Goal: Task Accomplishment & Management: Manage account settings

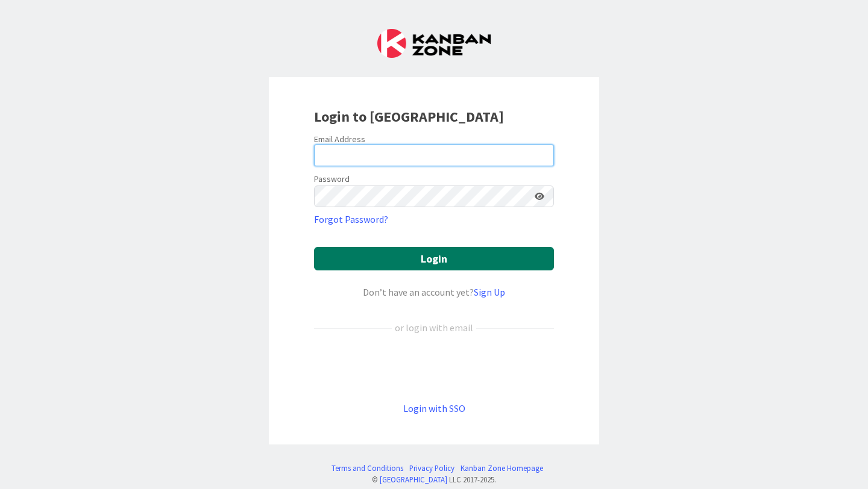
type input "[PERSON_NAME][EMAIL_ADDRESS][PERSON_NAME][DOMAIN_NAME]"
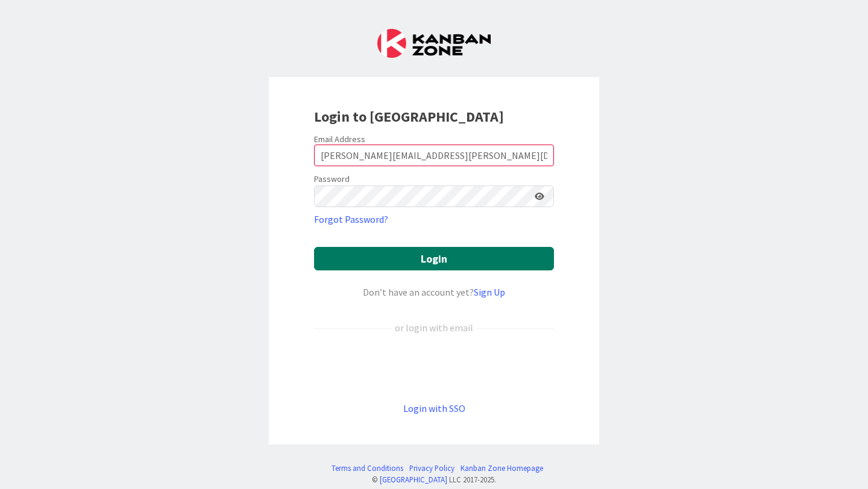
click at [449, 258] on button "Login" at bounding box center [434, 258] width 240 height 23
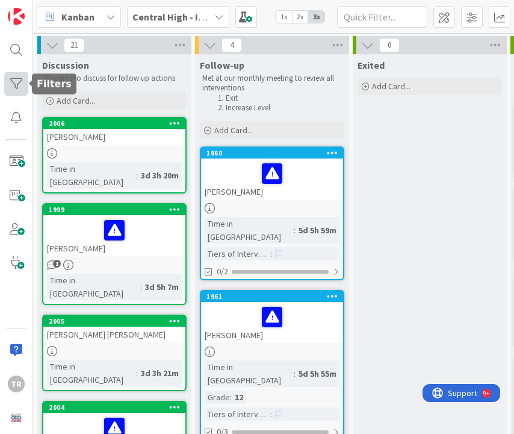
click at [19, 82] on div at bounding box center [16, 84] width 24 height 24
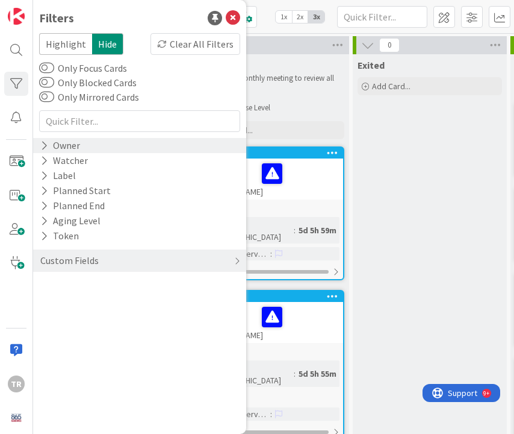
click at [64, 148] on div "Owner" at bounding box center [60, 145] width 42 height 15
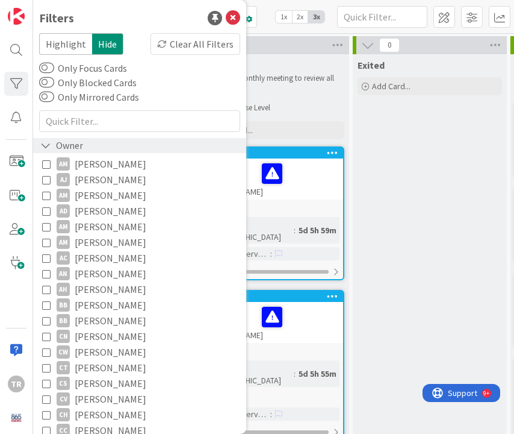
click at [64, 148] on div "Owner" at bounding box center [61, 145] width 45 height 15
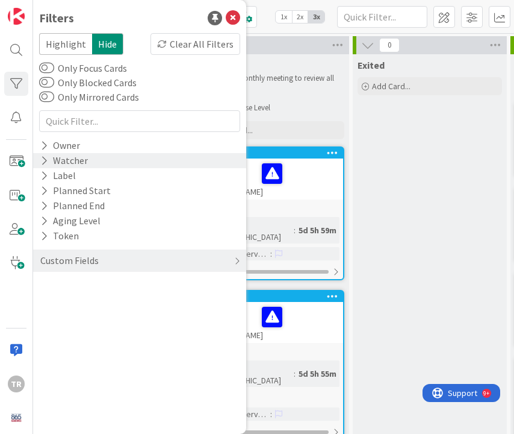
click at [58, 165] on div "Watcher" at bounding box center [64, 160] width 50 height 15
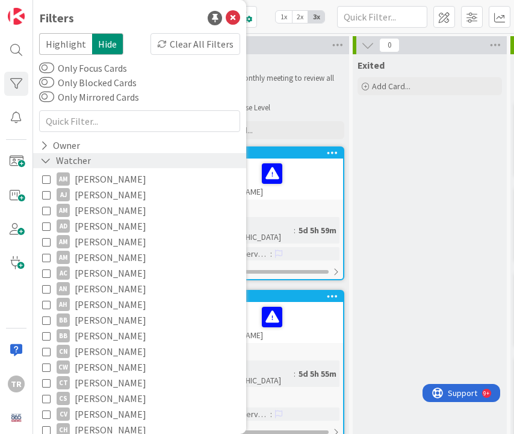
click at [58, 165] on div "Watcher" at bounding box center [65, 160] width 53 height 15
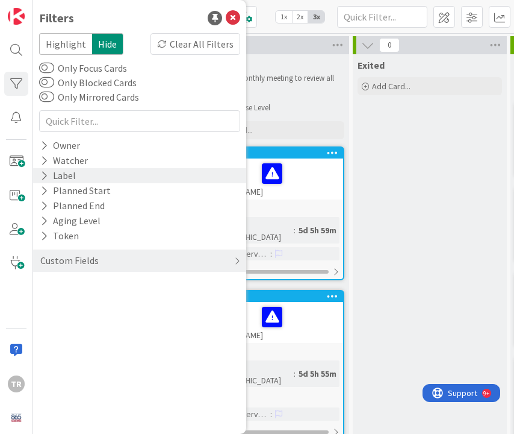
click at [57, 180] on div "Label" at bounding box center [58, 175] width 38 height 15
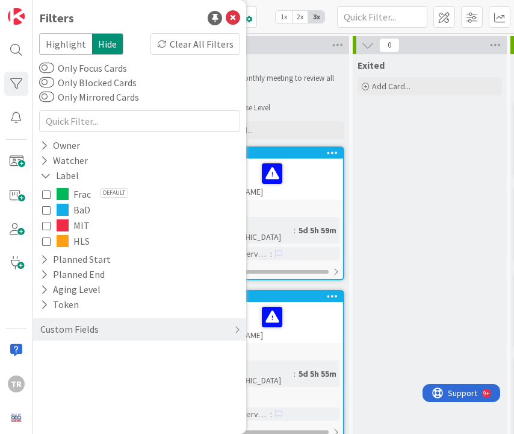
click at [46, 195] on icon at bounding box center [46, 194] width 8 height 8
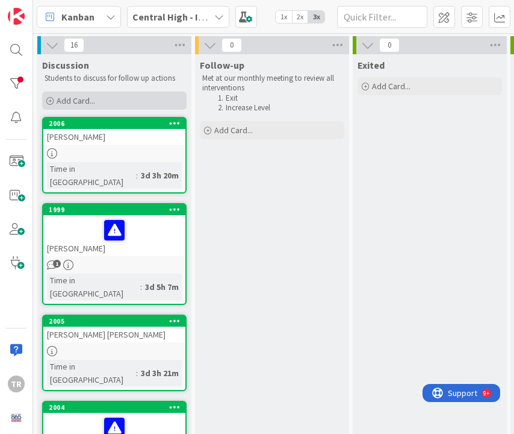
click at [85, 108] on div "Add Card..." at bounding box center [114, 101] width 145 height 18
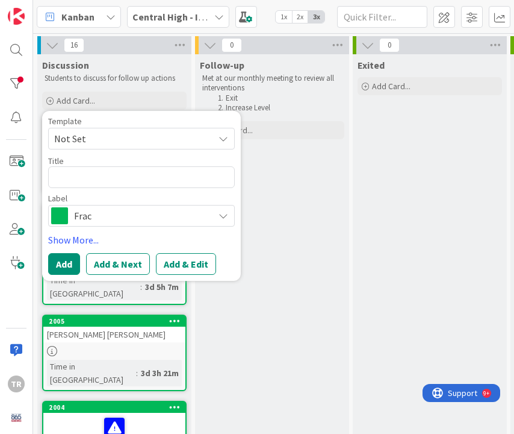
type textarea "x"
type textarea "F"
type textarea "x"
type textarea "Fr"
type textarea "x"
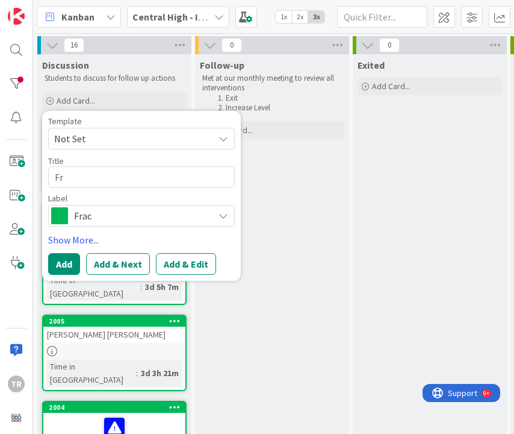
type textarea "Fra"
type textarea "x"
type textarea "[PERSON_NAME]"
type textarea "x"
type textarea "Franc"
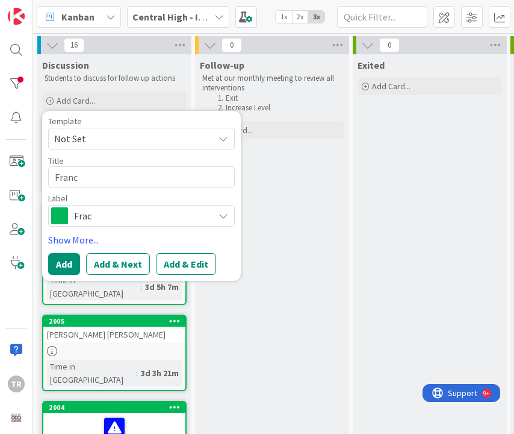
type textarea "x"
type textarea "[PERSON_NAME]"
type textarea "x"
type textarea "[PERSON_NAME]"
type textarea "x"
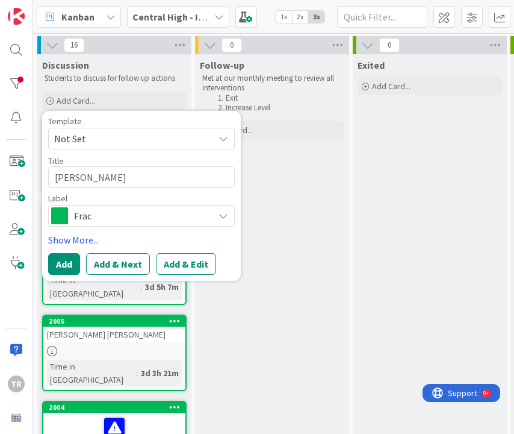
type textarea "[PERSON_NAME]"
type textarea "x"
type textarea "[PERSON_NAME]"
type textarea "x"
type textarea "[PERSON_NAME]"
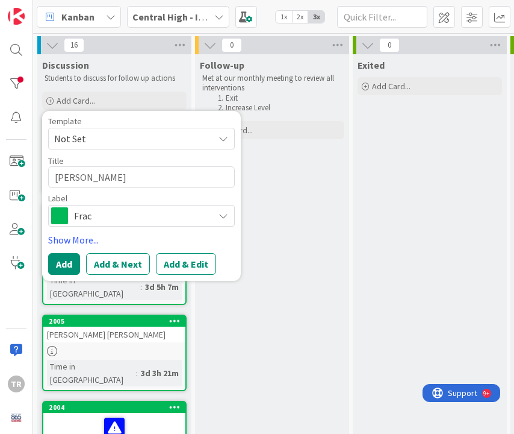
type textarea "x"
type textarea "Francic"
type textarea "x"
type textarea "Francico"
type textarea "x"
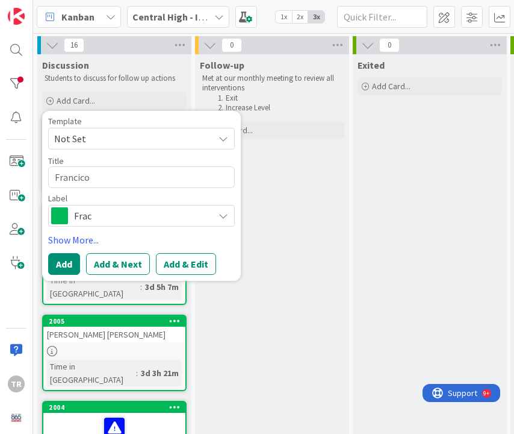
type textarea "Francico"
type textarea "x"
type textarea "Francico"
type textarea "x"
type textarea "Francic"
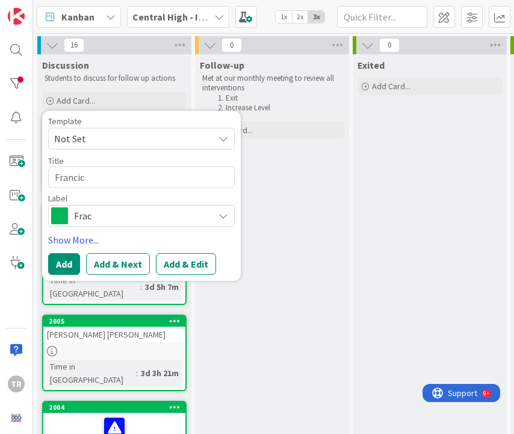
type textarea "x"
type textarea "[PERSON_NAME]"
type textarea "x"
type textarea "[PERSON_NAME]"
type textarea "x"
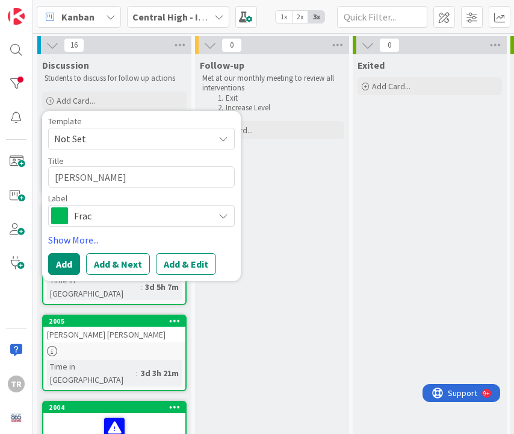
type textarea "[PERSON_NAME]"
type textarea "x"
type textarea "[PERSON_NAME]"
type textarea "x"
type textarea "[PERSON_NAME]"
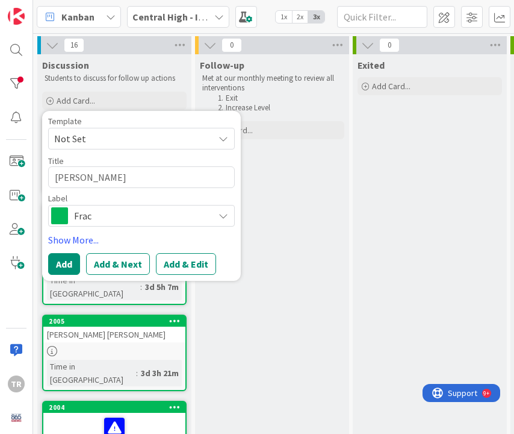
type textarea "x"
type textarea "[PERSON_NAME]"
type textarea "x"
type textarea "[PERSON_NAME]"
type textarea "x"
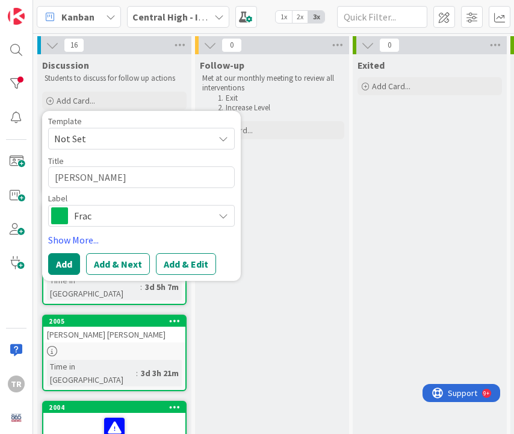
type textarea "[PERSON_NAME]"
type textarea "x"
type textarea "[PERSON_NAME]"
type textarea "x"
type textarea "[PERSON_NAME]"
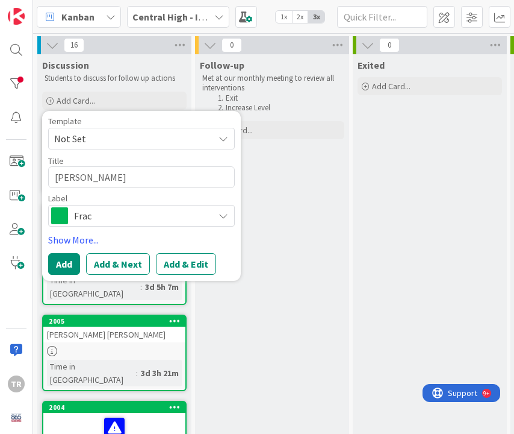
type textarea "x"
type textarea "[PERSON_NAME]"
type textarea "x"
type textarea "[PERSON_NAME]"
type textarea "x"
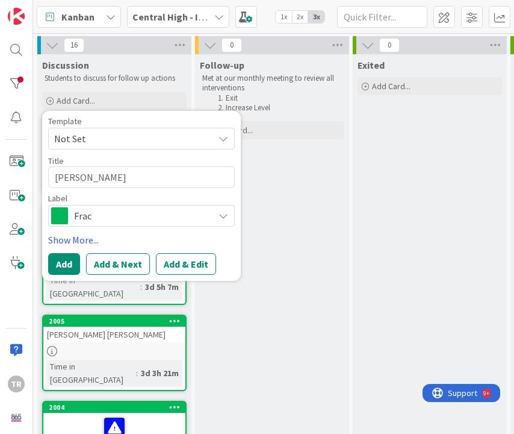
type textarea "[PERSON_NAME]"
type textarea "x"
type textarea "[PERSON_NAME]"
type textarea "x"
type textarea "[PERSON_NAME]"
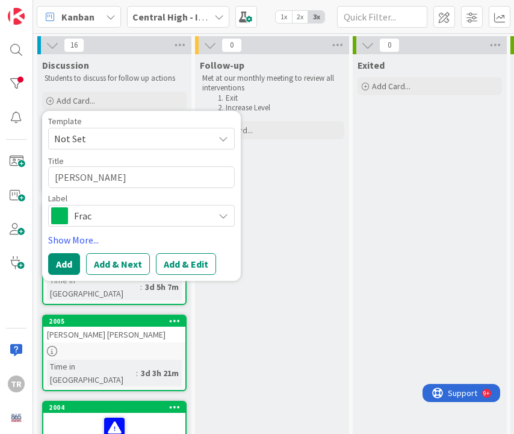
type textarea "x"
type textarea "[PERSON_NAME]"
type textarea "x"
type textarea "[PERSON_NAME] [PERSON_NAME]"
type textarea "x"
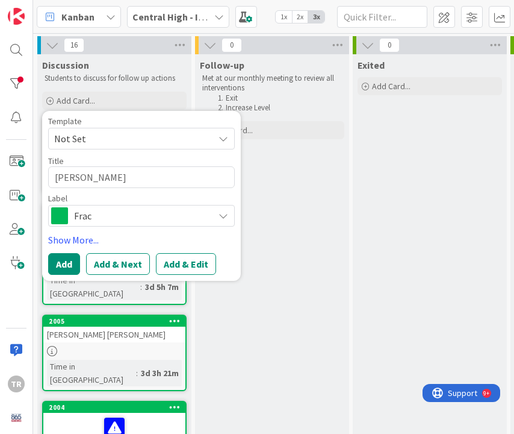
type textarea "[PERSON_NAME]"
type textarea "x"
type textarea "[PERSON_NAME]"
click at [75, 263] on button "Add" at bounding box center [64, 264] width 32 height 22
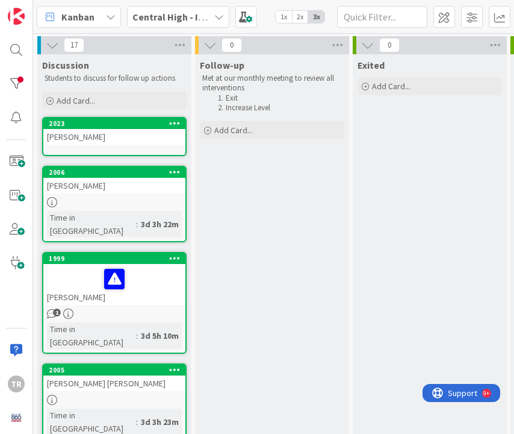
click at [114, 140] on div "[PERSON_NAME]" at bounding box center [114, 137] width 142 height 16
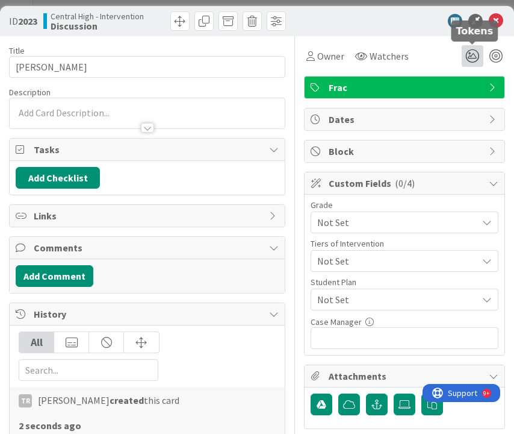
click at [471, 56] on icon at bounding box center [473, 56] width 22 height 22
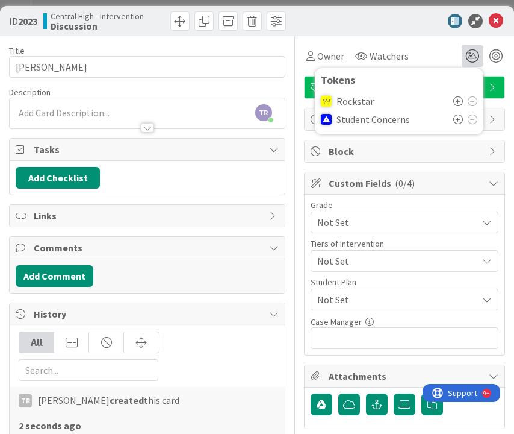
click at [458, 98] on icon at bounding box center [459, 101] width 10 height 10
click at [83, 111] on div "TR [PERSON_NAME] just joined" at bounding box center [147, 113] width 275 height 30
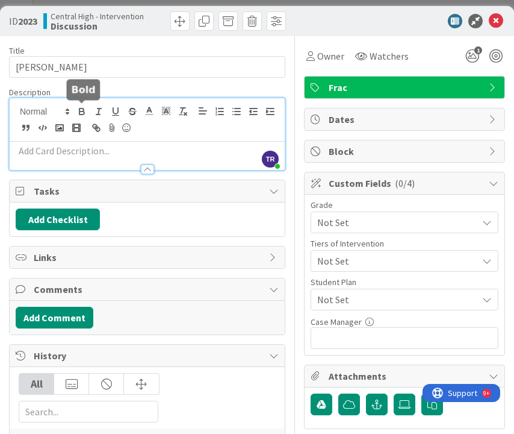
click at [83, 111] on icon "button" at bounding box center [82, 111] width 11 height 11
click at [76, 148] on p "﻿" at bounding box center [147, 151] width 263 height 14
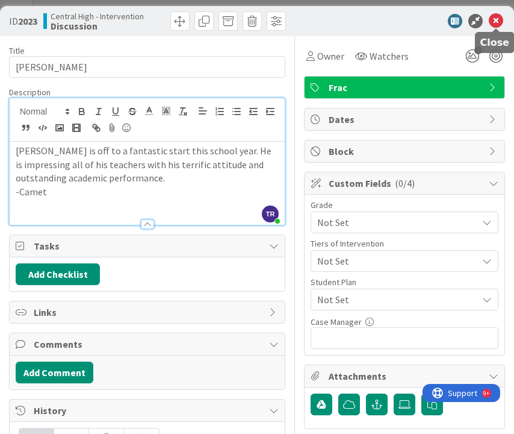
click at [496, 21] on icon at bounding box center [496, 21] width 14 height 14
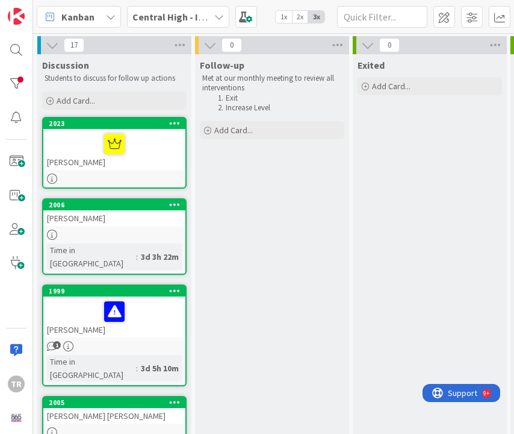
click at [134, 164] on div "[PERSON_NAME]" at bounding box center [114, 149] width 142 height 41
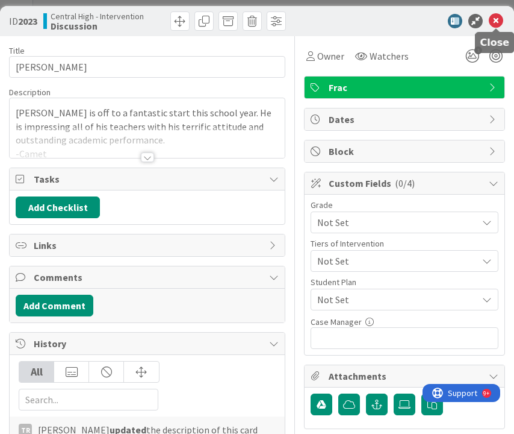
click at [500, 23] on icon at bounding box center [496, 21] width 14 height 14
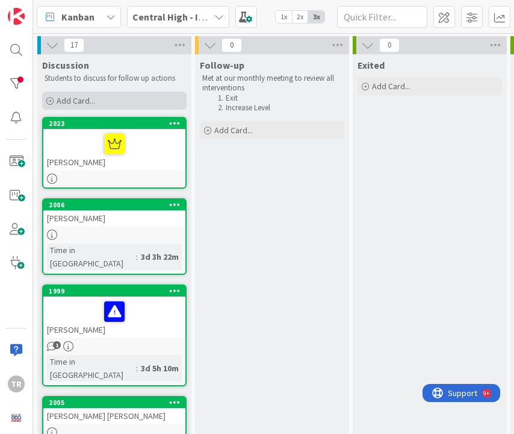
click at [75, 102] on span "Add Card..." at bounding box center [76, 100] width 39 height 11
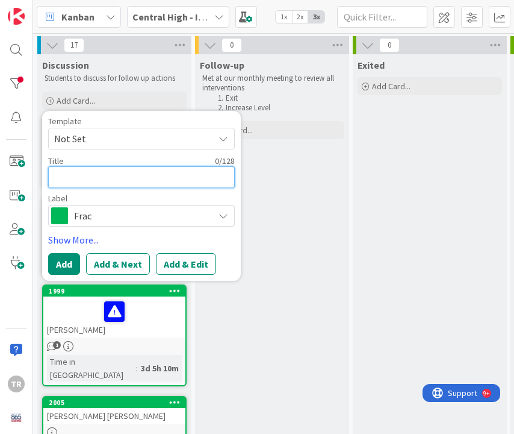
type textarea "x"
type textarea "D"
type textarea "x"
type textarea "Da"
type textarea "x"
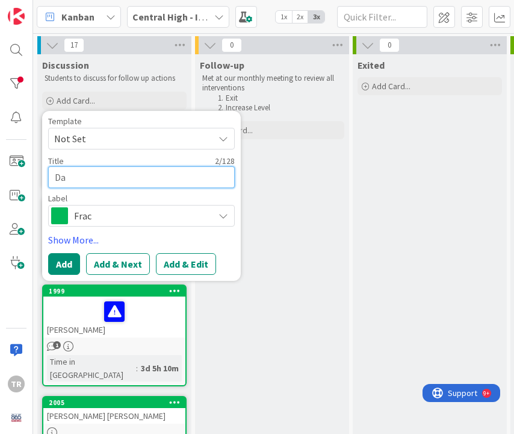
type textarea "Dam"
type textarea "x"
type textarea "Dama"
type textarea "x"
type textarea "Damar"
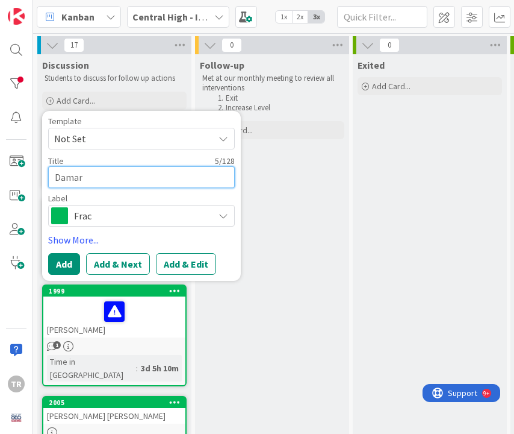
type textarea "x"
type textarea "Damara"
type textarea "x"
type textarea "Damara"
type textarea "x"
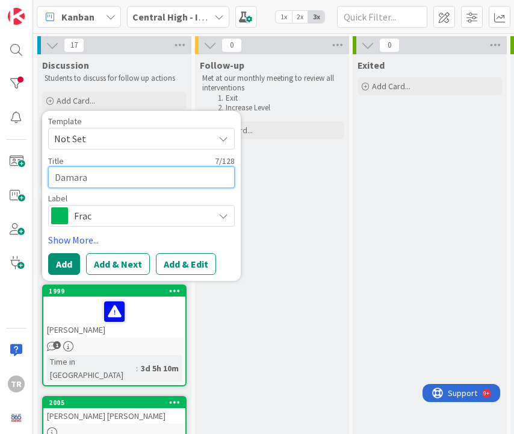
type textarea "Damara B"
type textarea "x"
type textarea "Damara Be"
type textarea "x"
type textarea "[PERSON_NAME] [PERSON_NAME]"
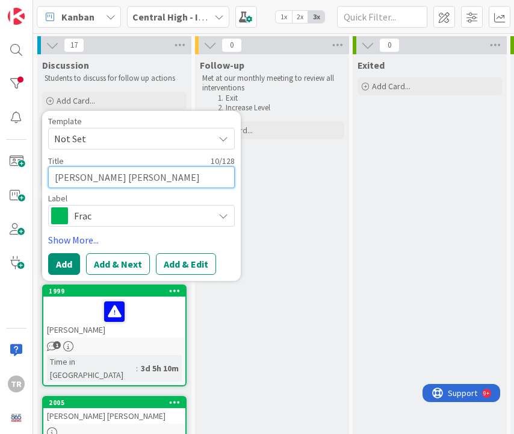
type textarea "x"
type textarea "[PERSON_NAME]"
type textarea "x"
type textarea "[PERSON_NAME]"
type textarea "x"
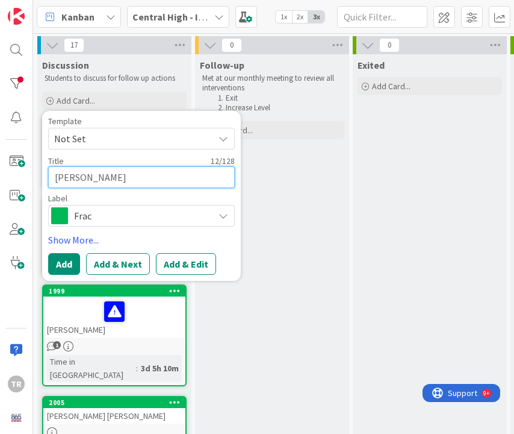
type textarea "[PERSON_NAME]"
type textarea "x"
type textarea "[PERSON_NAME]"
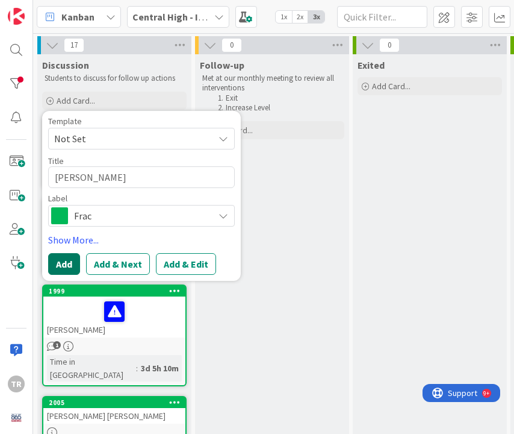
click at [70, 268] on button "Add" at bounding box center [64, 264] width 32 height 22
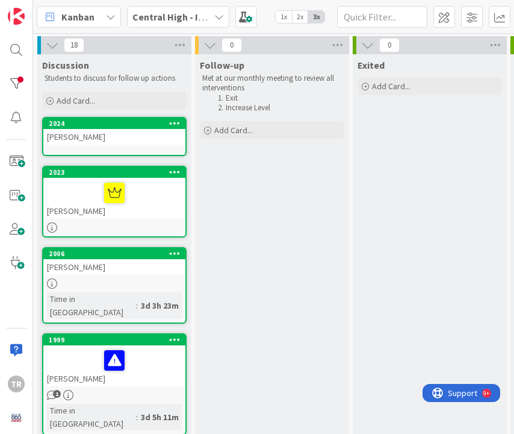
click at [118, 132] on div "[PERSON_NAME]" at bounding box center [114, 137] width 142 height 16
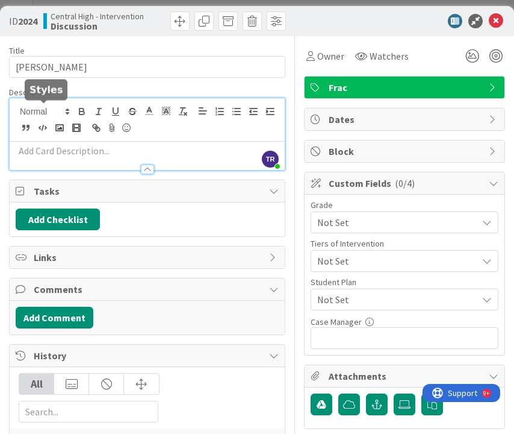
click at [69, 106] on div "TR [PERSON_NAME] just joined" at bounding box center [147, 134] width 275 height 72
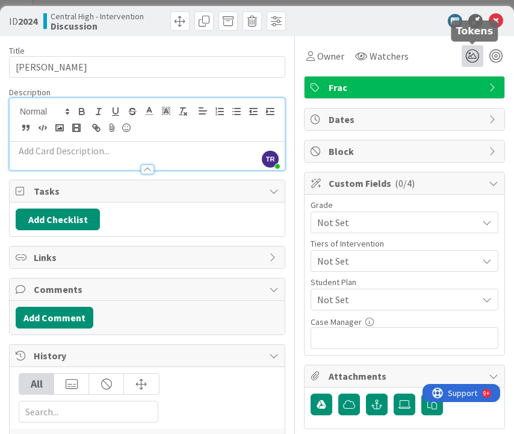
click at [476, 53] on icon at bounding box center [473, 56] width 22 height 22
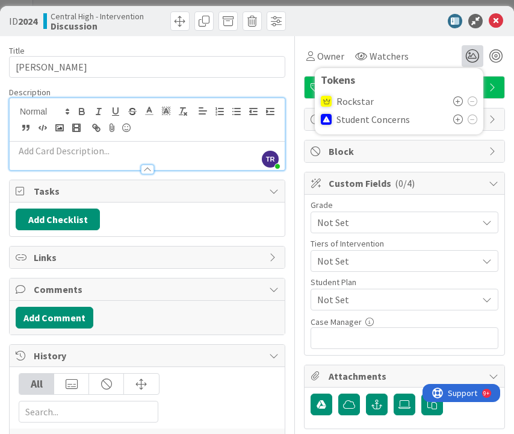
click at [462, 121] on icon at bounding box center [459, 119] width 10 height 10
click at [177, 151] on p at bounding box center [147, 151] width 263 height 14
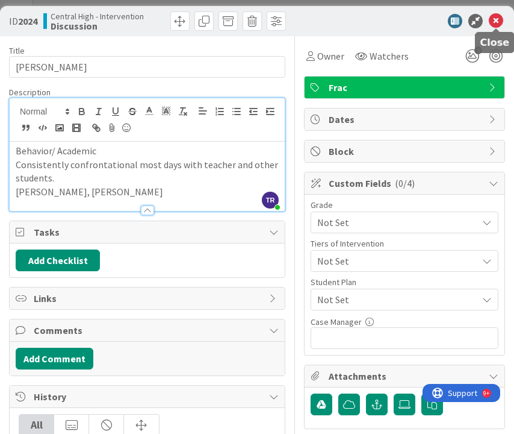
click at [499, 21] on icon at bounding box center [496, 21] width 14 height 14
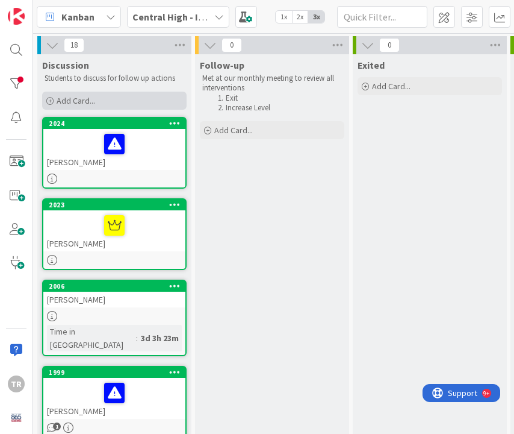
click at [108, 103] on div "Add Card..." at bounding box center [114, 101] width 145 height 18
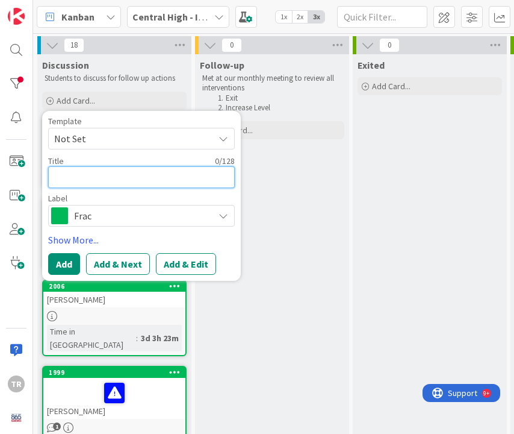
type textarea "x"
type textarea "G"
type textarea "x"
type textarea "Gu"
type textarea "x"
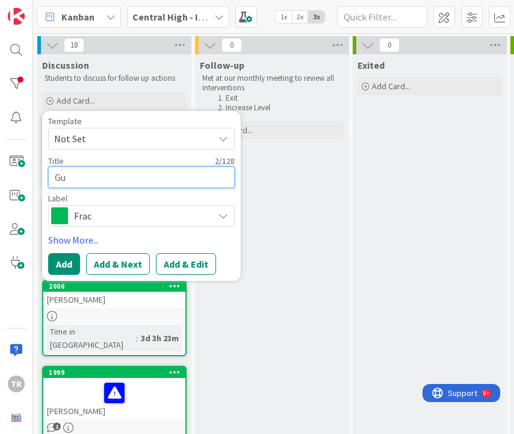
type textarea "Gua"
type textarea "x"
type textarea "Guad"
type textarea "x"
type textarea "Guada"
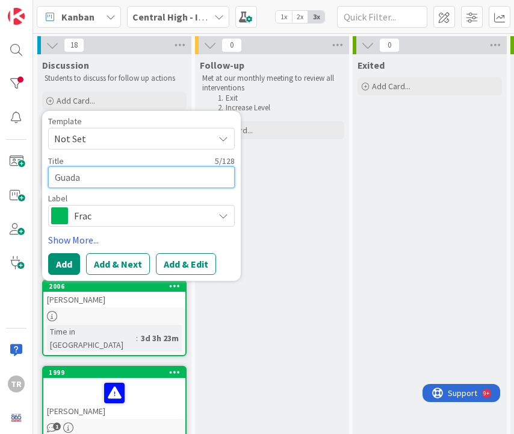
type textarea "x"
type textarea "Guadal"
type textarea "x"
type textarea "Guadalu"
type textarea "x"
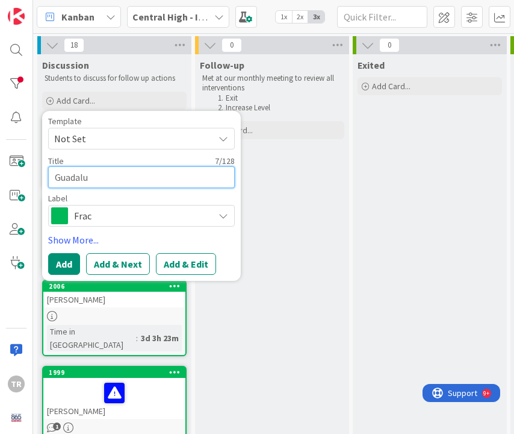
type textarea "[PERSON_NAME]"
type textarea "x"
type textarea "[PERSON_NAME]"
type textarea "x"
type textarea "[PERSON_NAME]"
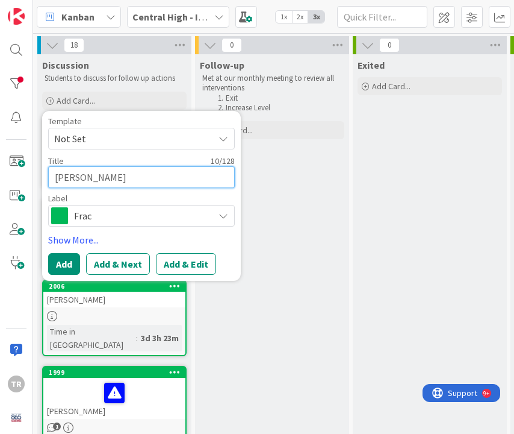
type textarea "x"
type textarea "[PERSON_NAME]"
type textarea "x"
type textarea "[PERSON_NAME],"
type textarea "x"
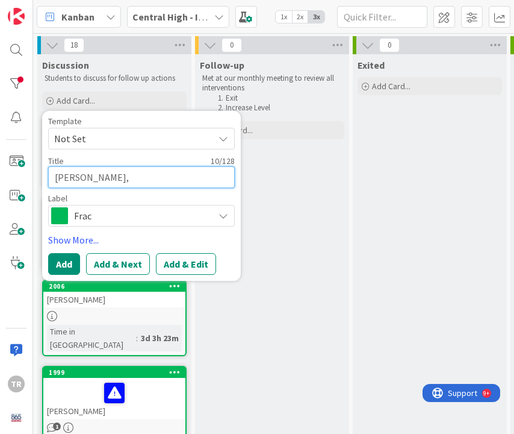
type textarea "[PERSON_NAME],"
type textarea "x"
type textarea "[PERSON_NAME],"
type textarea "x"
type textarea "[PERSON_NAME]"
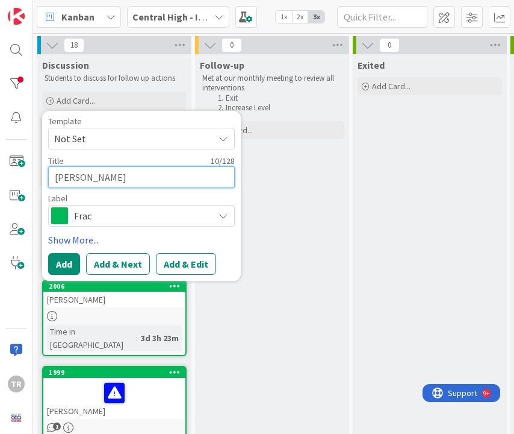
type textarea "x"
type textarea "[PERSON_NAME]"
type textarea "x"
type textarea "[PERSON_NAME]"
type textarea "x"
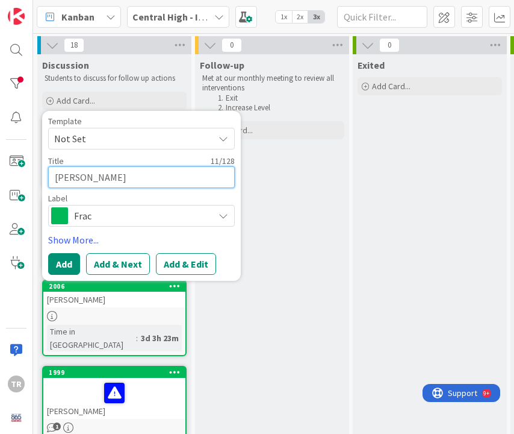
type textarea "[PERSON_NAME] Cu"
type textarea "x"
type textarea "[PERSON_NAME]"
type textarea "x"
type textarea "[PERSON_NAME]"
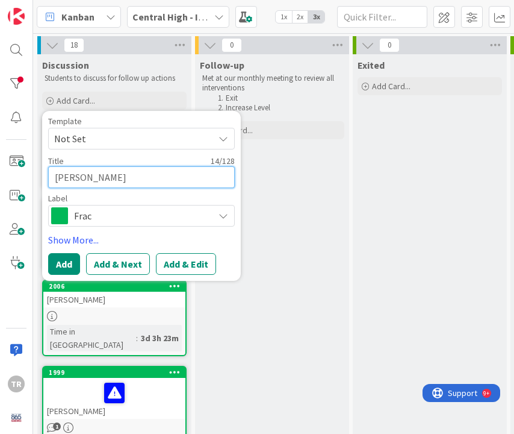
type textarea "x"
type textarea "[PERSON_NAME]"
type textarea "x"
type textarea "[PERSON_NAME]"
type textarea "x"
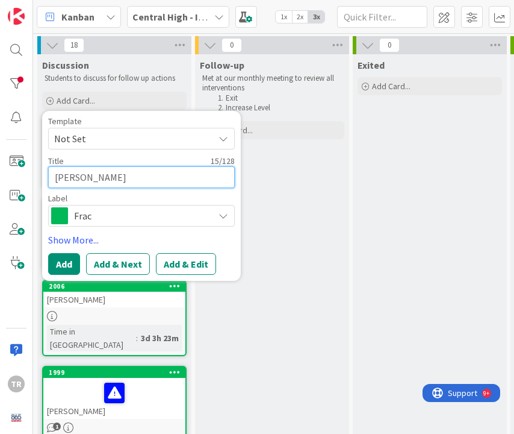
type textarea "[PERSON_NAME]"
type textarea "x"
type textarea "[PERSON_NAME]"
type textarea "x"
type textarea "[PERSON_NAME]"
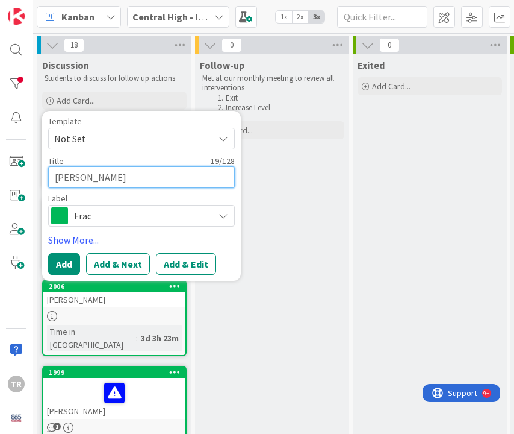
type textarea "x"
type textarea "[PERSON_NAME]"
type textarea "x"
type textarea "[PERSON_NAME]"
type textarea "x"
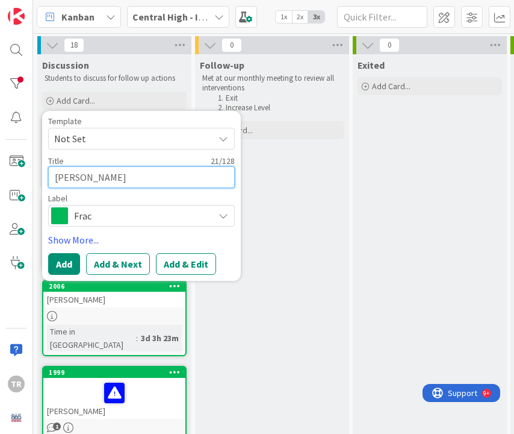
type textarea "[PERSON_NAME]"
type textarea "x"
type textarea "[PERSON_NAME]-"
type textarea "x"
type textarea "[PERSON_NAME]-"
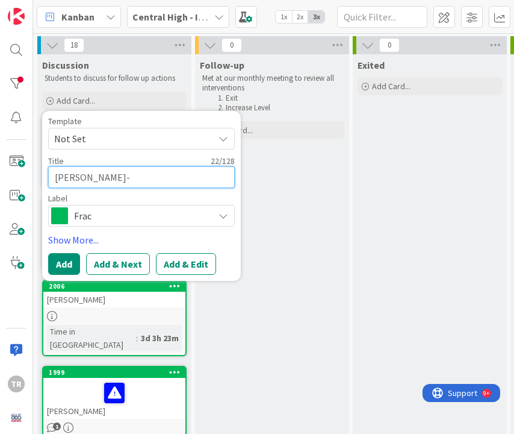
type textarea "x"
type textarea "[PERSON_NAME]-"
type textarea "x"
type textarea "[PERSON_NAME]-H"
type textarea "x"
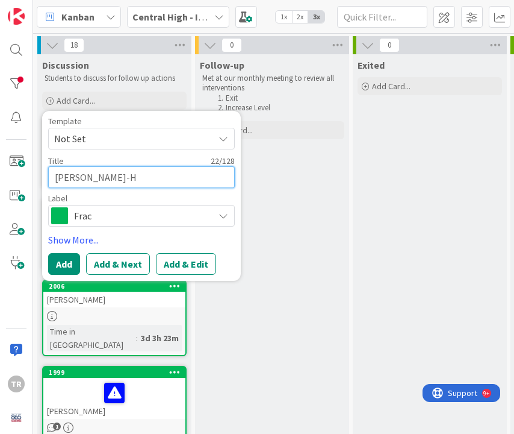
type textarea "[PERSON_NAME]-He"
type textarea "x"
type textarea "[PERSON_NAME]-Her"
type textarea "x"
type textarea "[PERSON_NAME]"
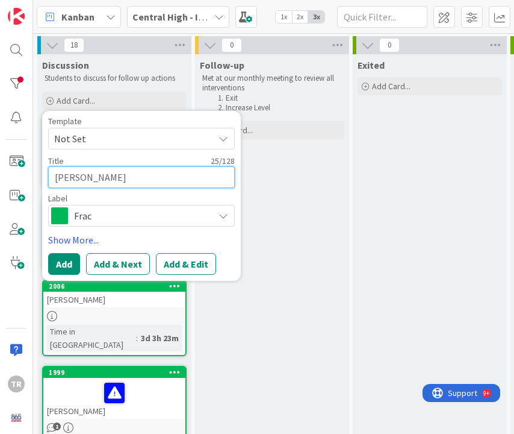
type textarea "x"
type textarea "[PERSON_NAME]"
type textarea "x"
type textarea "[PERSON_NAME]"
type textarea "x"
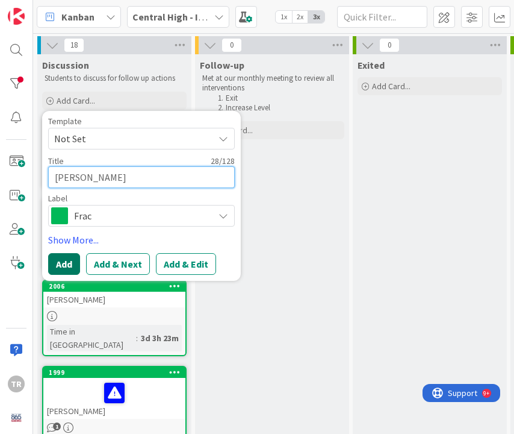
type textarea "[PERSON_NAME]"
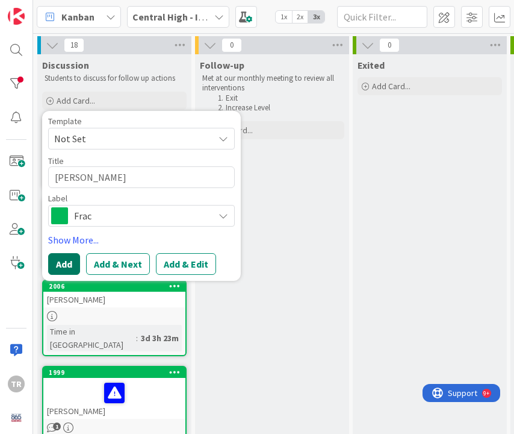
click at [70, 267] on button "Add" at bounding box center [64, 264] width 32 height 22
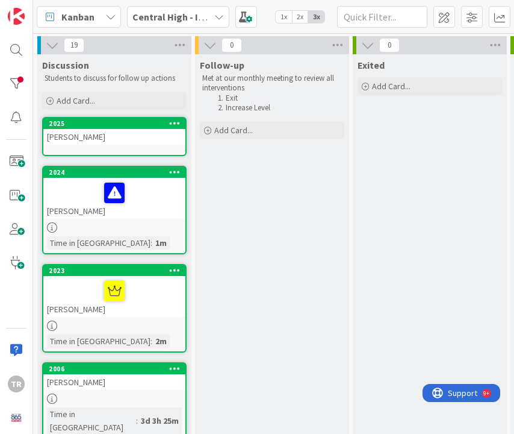
click at [121, 137] on div "[PERSON_NAME]" at bounding box center [114, 137] width 142 height 16
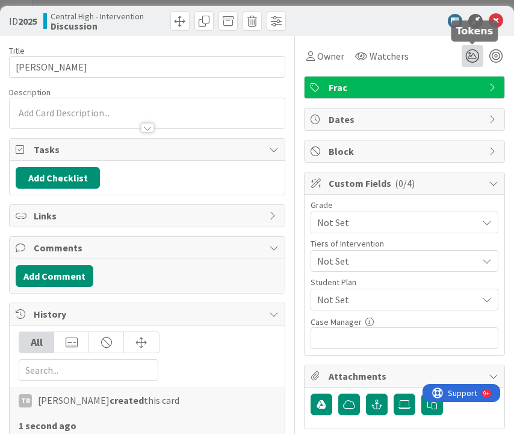
click at [477, 55] on icon at bounding box center [473, 56] width 22 height 22
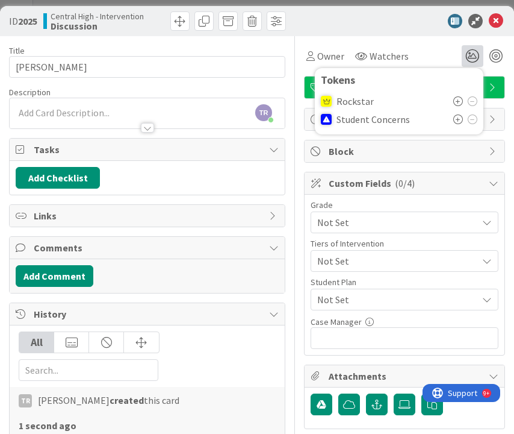
click at [457, 102] on icon at bounding box center [459, 101] width 10 height 10
click at [187, 101] on div "TR [PERSON_NAME] just joined" at bounding box center [147, 113] width 275 height 30
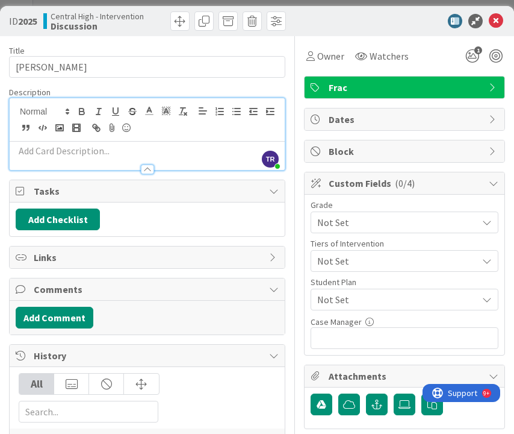
click at [124, 154] on p at bounding box center [147, 151] width 263 height 14
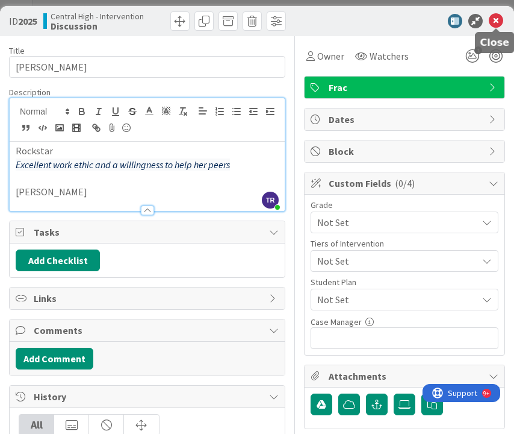
click at [495, 20] on icon at bounding box center [496, 21] width 14 height 14
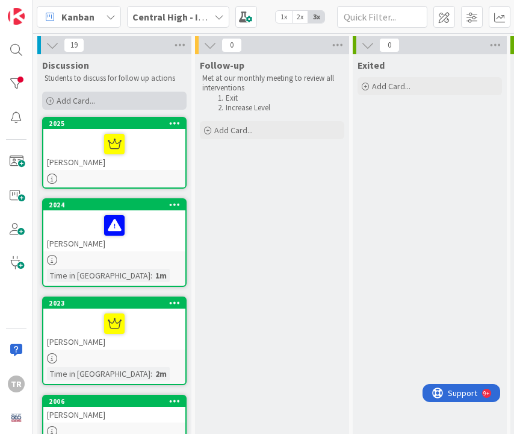
click at [118, 102] on div "Add Card..." at bounding box center [114, 101] width 145 height 18
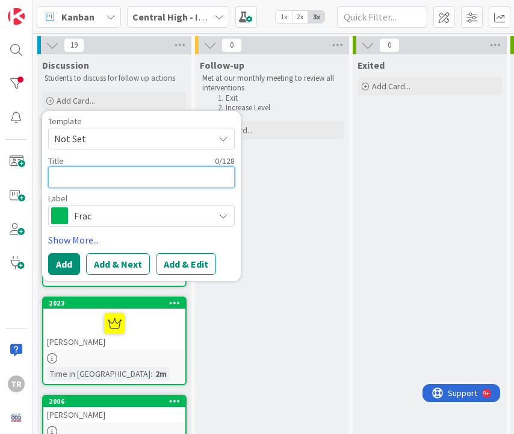
type textarea "x"
type textarea "A"
type textarea "x"
type textarea "Ang"
type textarea "x"
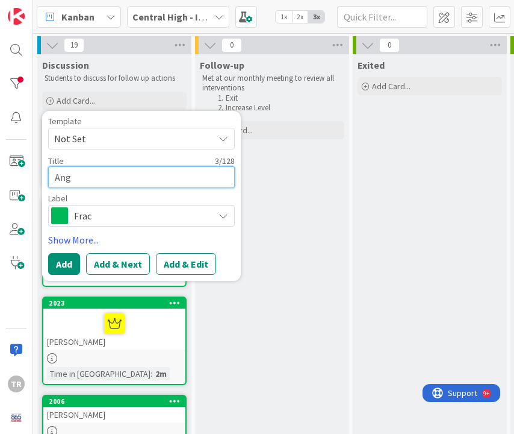
type textarea "Ange"
type textarea "x"
type textarea "Angeli"
type textarea "x"
type textarea "Angeli"
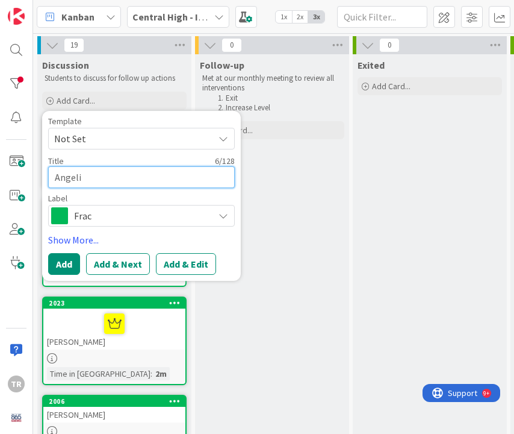
type textarea "x"
type textarea "Angeli n"
type textarea "x"
type textarea "Angeli na"
type textarea "x"
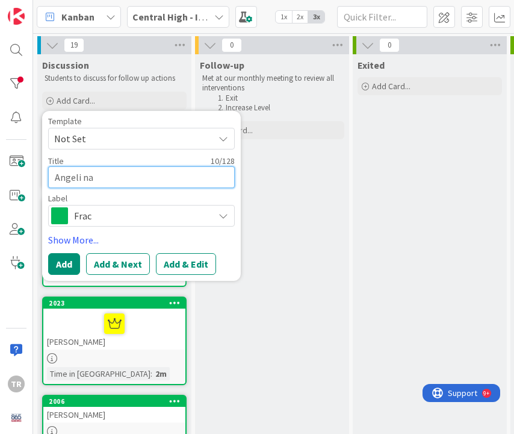
type textarea "Angeli na"
type textarea "x"
type textarea "Angeli n"
type textarea "x"
type textarea "Angeli"
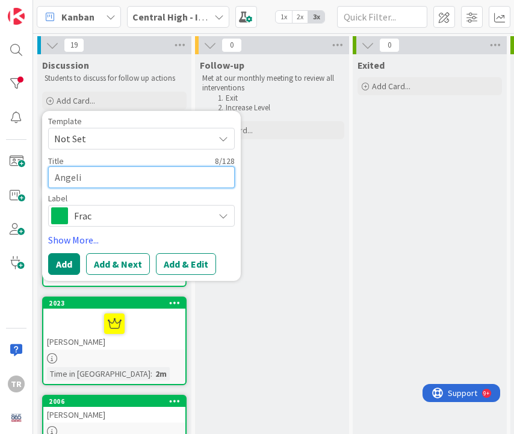
type textarea "x"
type textarea "Angeli"
type textarea "x"
type textarea "Angelin"
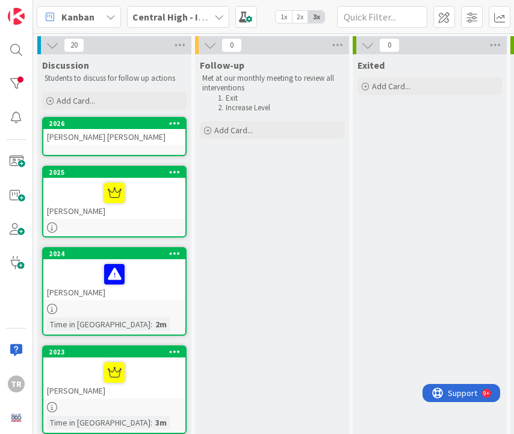
scroll to position [0, 1]
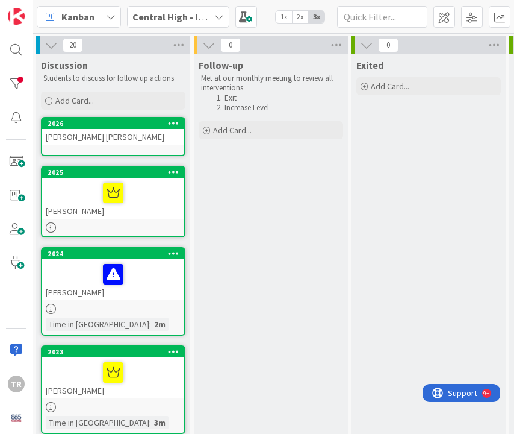
click at [110, 142] on div "[PERSON_NAME] [PERSON_NAME]" at bounding box center [113, 137] width 142 height 16
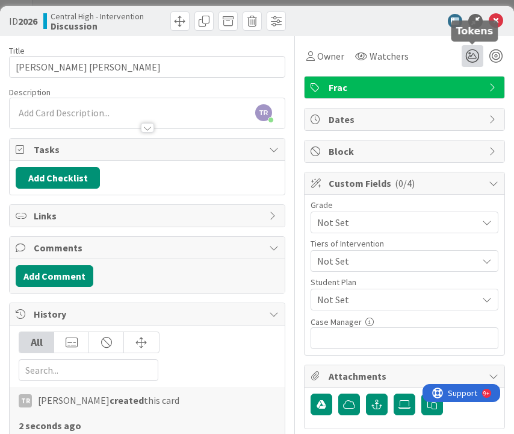
click at [472, 55] on icon at bounding box center [473, 56] width 22 height 22
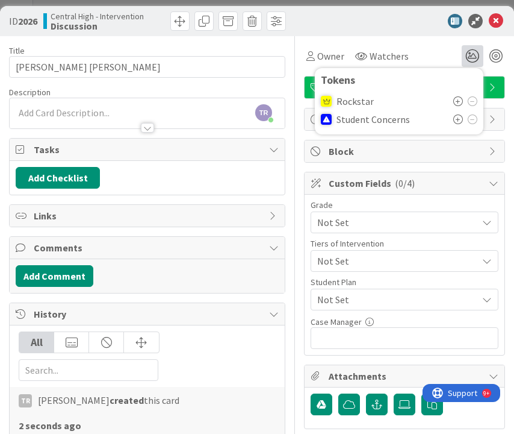
click at [460, 99] on icon at bounding box center [459, 101] width 10 height 10
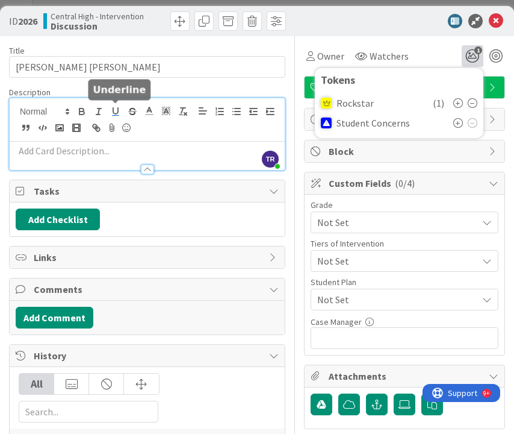
click at [110, 107] on div "TR [PERSON_NAME] just joined" at bounding box center [147, 134] width 275 height 72
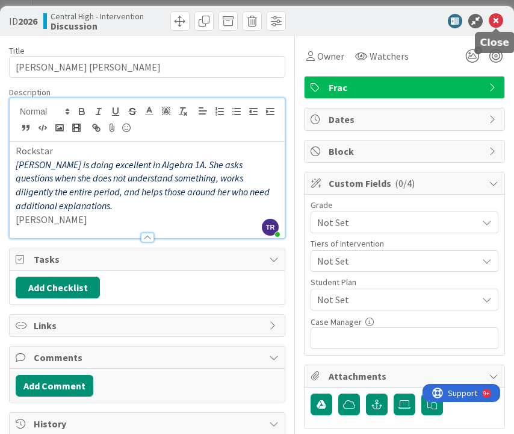
click at [496, 25] on icon at bounding box center [496, 21] width 14 height 14
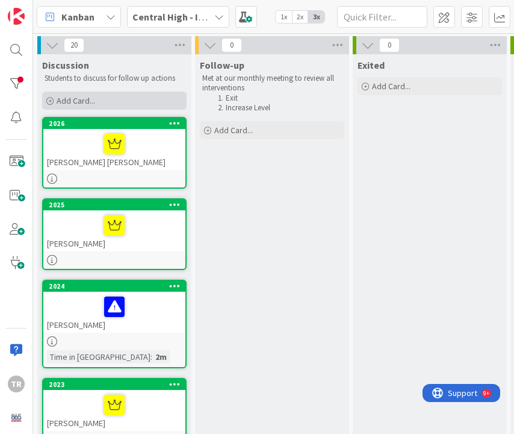
click at [116, 103] on div "Add Card..." at bounding box center [114, 101] width 145 height 18
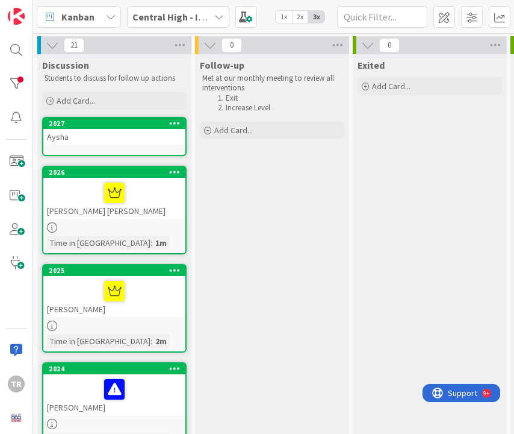
click at [114, 130] on div "Aysha" at bounding box center [114, 137] width 142 height 16
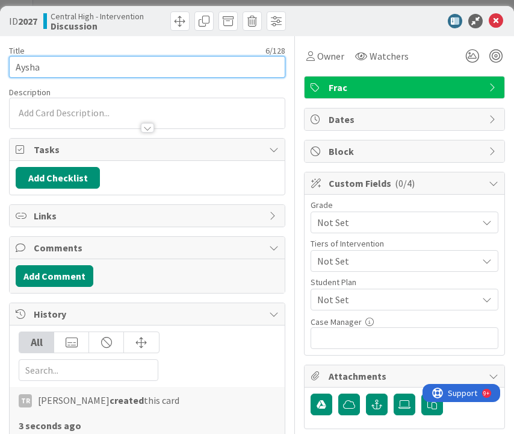
click at [111, 64] on input "Aysha" at bounding box center [147, 67] width 277 height 22
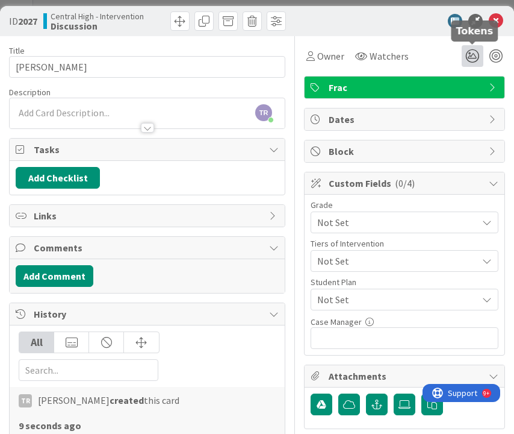
click at [470, 49] on icon at bounding box center [473, 56] width 22 height 22
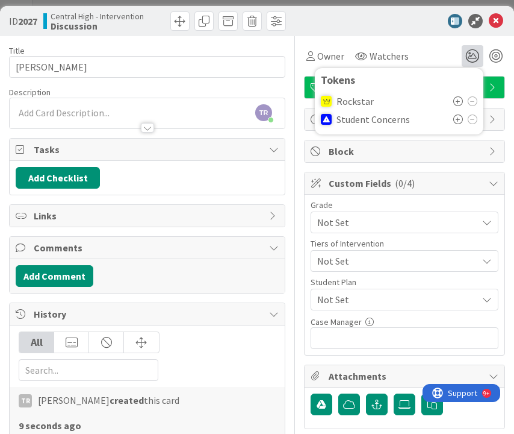
click at [461, 119] on icon at bounding box center [459, 119] width 10 height 10
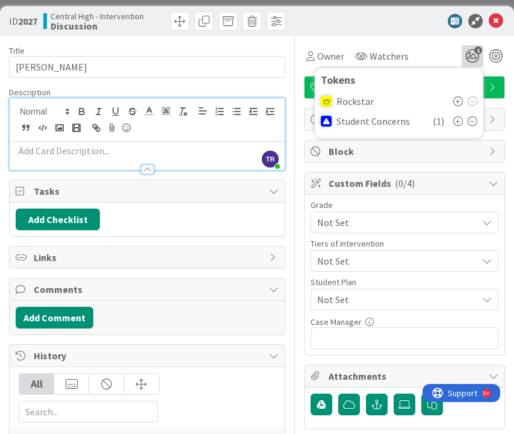
click at [133, 107] on div "TR [PERSON_NAME] just joined" at bounding box center [147, 134] width 275 height 72
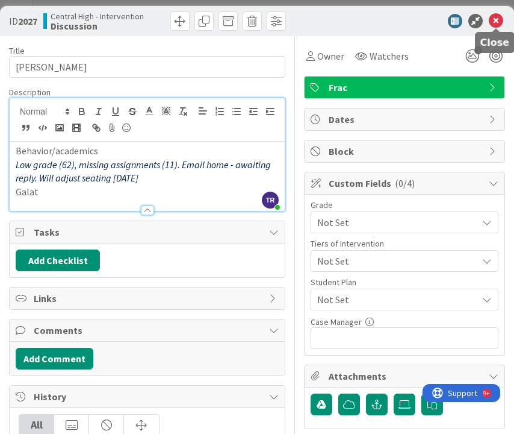
click at [492, 24] on icon at bounding box center [496, 21] width 14 height 14
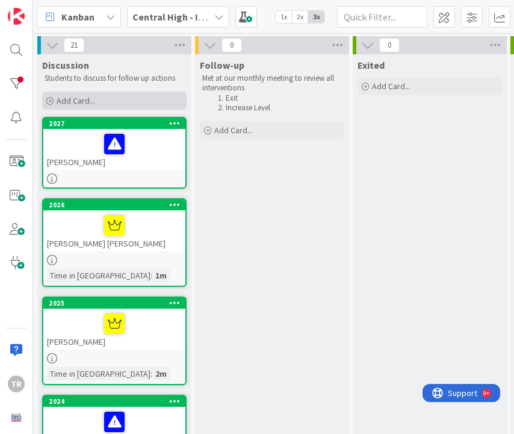
click at [102, 95] on div "Add Card..." at bounding box center [114, 101] width 145 height 18
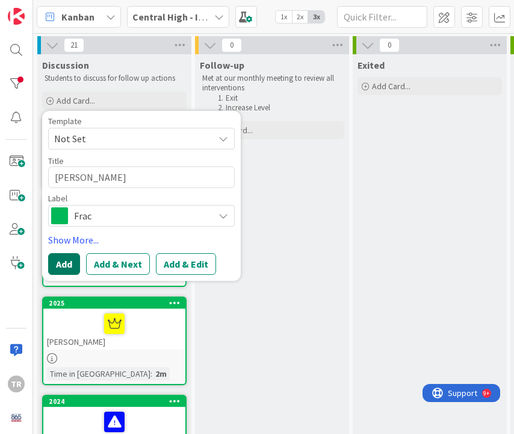
click at [66, 262] on button "Add" at bounding box center [64, 264] width 32 height 22
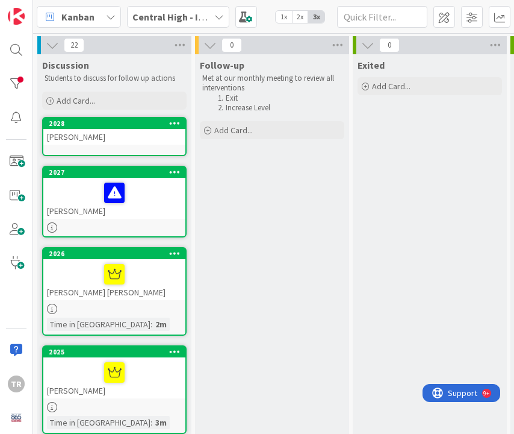
click at [98, 139] on div "[PERSON_NAME]" at bounding box center [114, 137] width 142 height 16
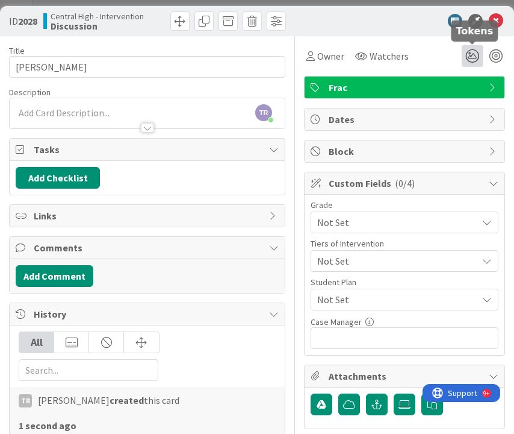
click at [467, 55] on icon at bounding box center [473, 56] width 22 height 22
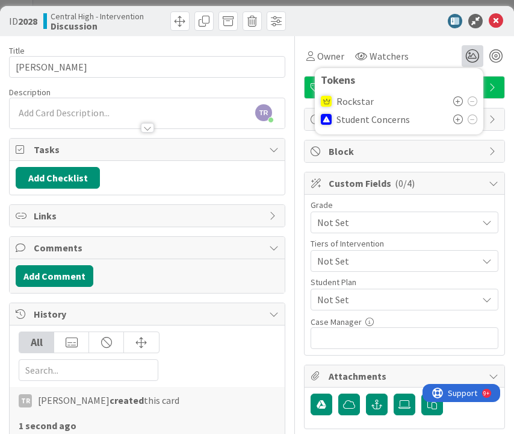
click at [460, 119] on icon at bounding box center [459, 119] width 10 height 10
click at [93, 116] on div at bounding box center [147, 122] width 275 height 13
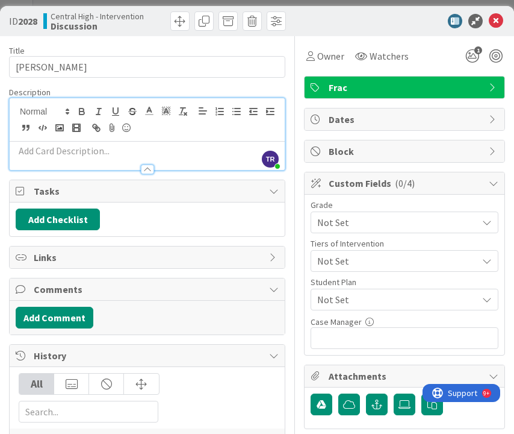
click at [78, 151] on p at bounding box center [147, 151] width 263 height 14
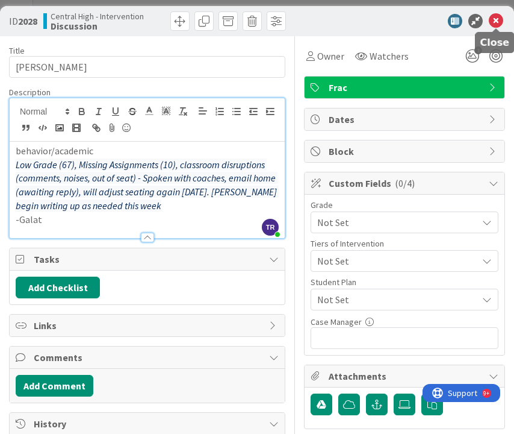
click at [496, 16] on icon at bounding box center [496, 21] width 14 height 14
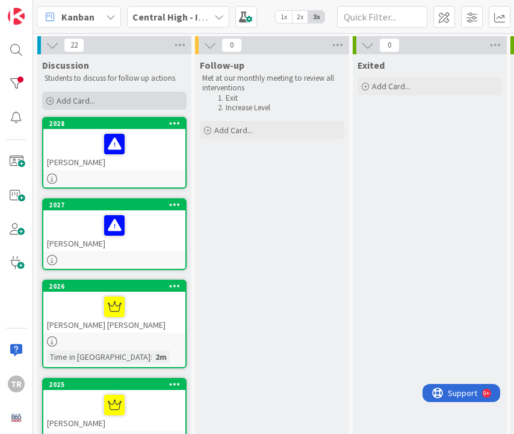
click at [100, 103] on div "Add Card..." at bounding box center [114, 101] width 145 height 18
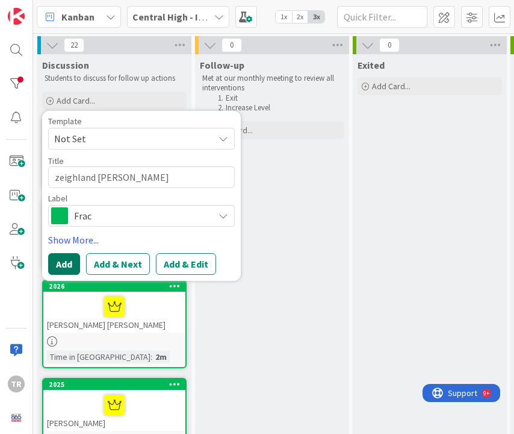
click at [70, 261] on button "Add" at bounding box center [64, 264] width 32 height 22
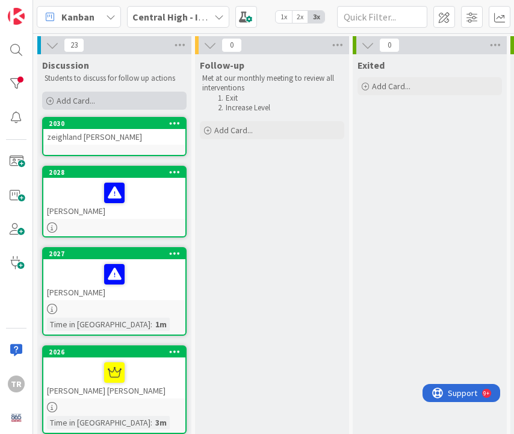
click at [119, 102] on div "Add Card..." at bounding box center [114, 101] width 145 height 18
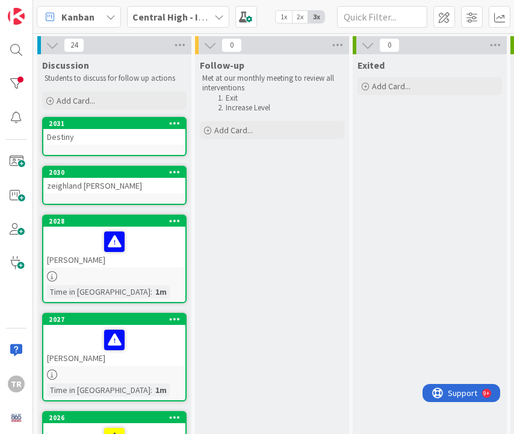
click at [112, 139] on div "Destiny" at bounding box center [114, 137] width 142 height 16
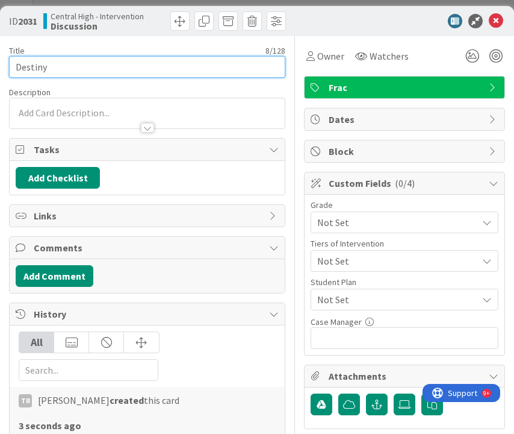
click at [114, 73] on input "Destiny" at bounding box center [147, 67] width 277 height 22
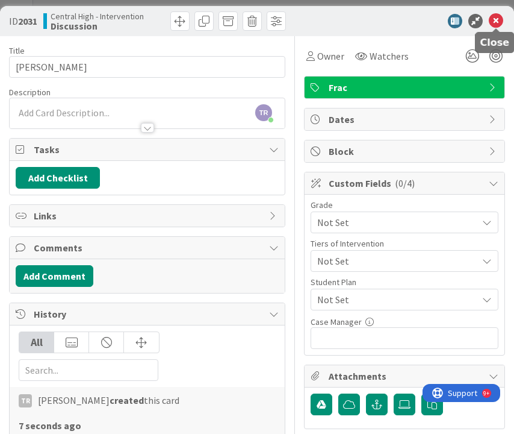
click at [495, 23] on icon at bounding box center [496, 21] width 14 height 14
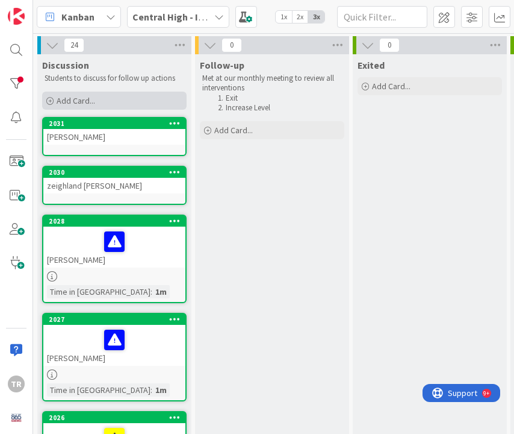
click at [135, 96] on div "Add Card..." at bounding box center [114, 101] width 145 height 18
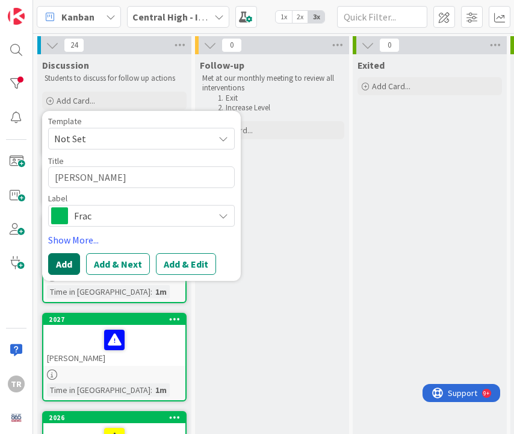
click at [62, 261] on button "Add" at bounding box center [64, 264] width 32 height 22
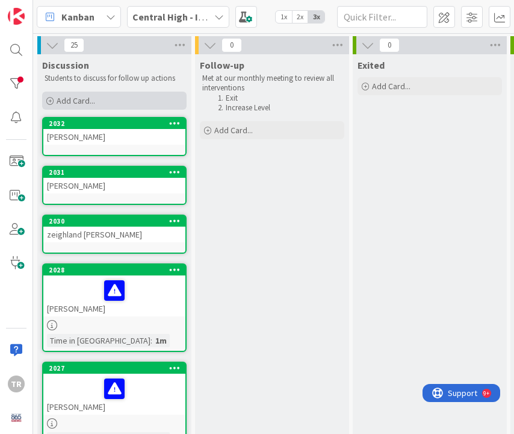
click at [110, 93] on div "Add Card..." at bounding box center [114, 101] width 145 height 18
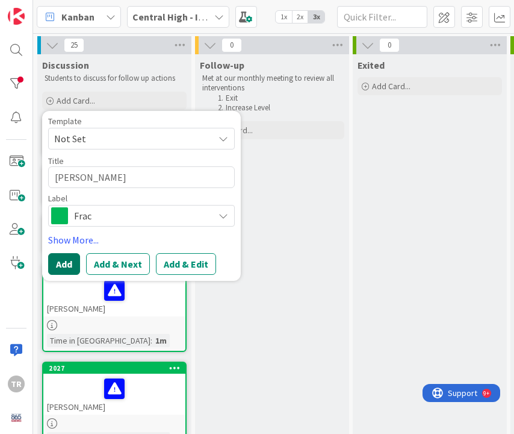
click at [55, 262] on button "Add" at bounding box center [64, 264] width 32 height 22
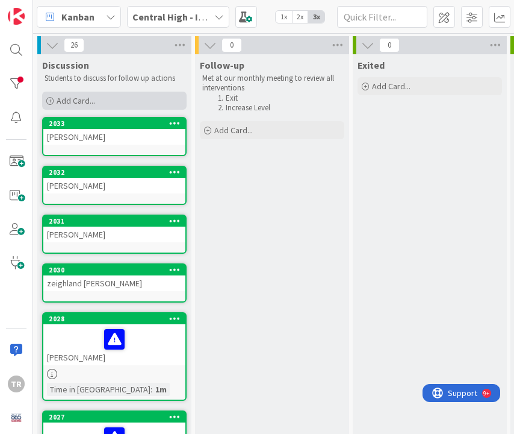
click at [79, 92] on div "Add Card..." at bounding box center [114, 101] width 145 height 18
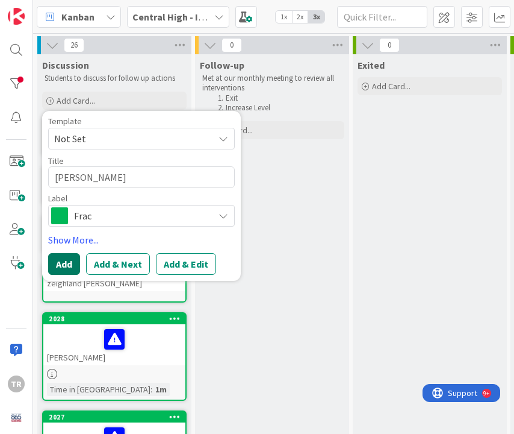
click at [71, 263] on button "Add" at bounding box center [64, 264] width 32 height 22
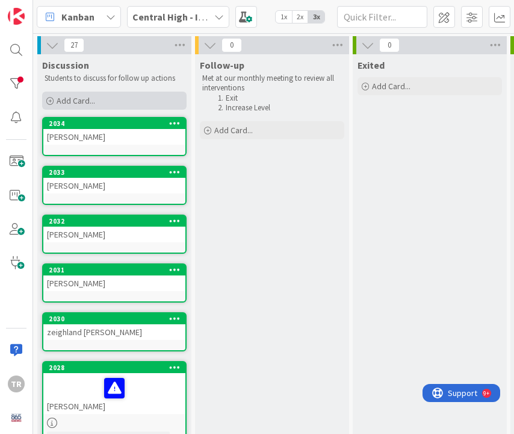
click at [90, 100] on span "Add Card..." at bounding box center [76, 100] width 39 height 11
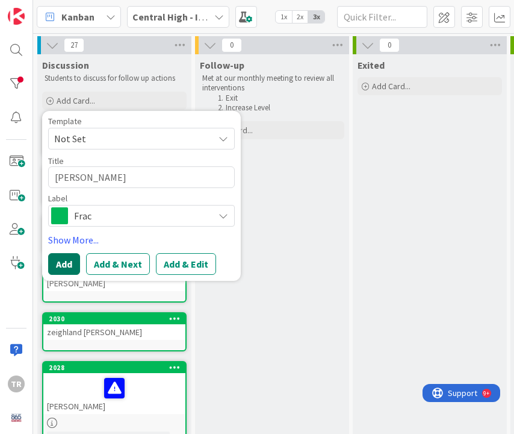
click at [61, 258] on button "Add" at bounding box center [64, 264] width 32 height 22
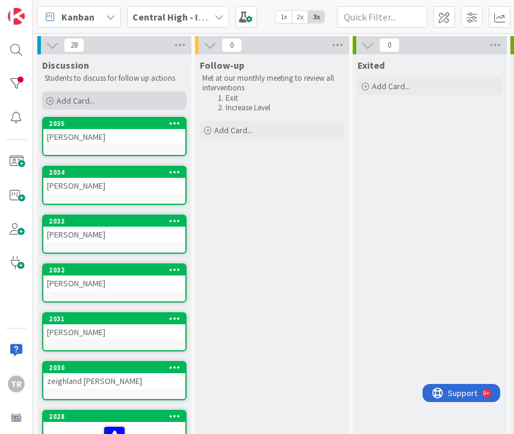
click at [109, 101] on div "Add Card..." at bounding box center [114, 101] width 145 height 18
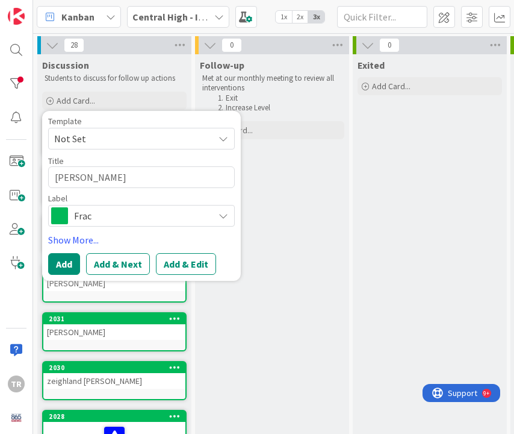
click at [61, 250] on div "Template Not Set Title 12 / 128 [PERSON_NAME] Label Frac Show More... Add Add &…" at bounding box center [141, 196] width 187 height 158
click at [61, 253] on button "Add" at bounding box center [64, 264] width 32 height 22
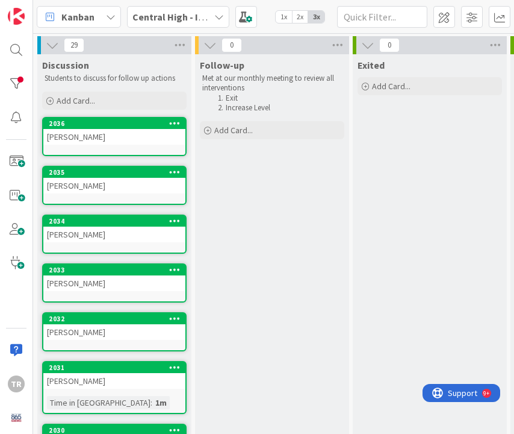
click at [73, 137] on div "[PERSON_NAME]" at bounding box center [114, 137] width 142 height 16
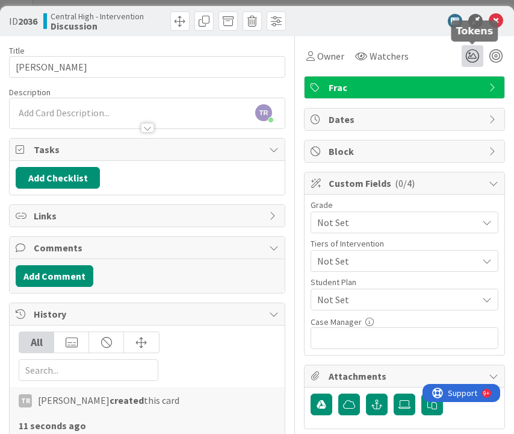
click at [475, 58] on icon at bounding box center [473, 56] width 22 height 22
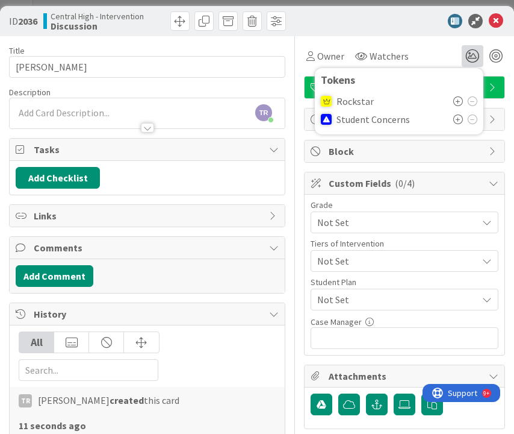
click at [456, 104] on icon at bounding box center [459, 101] width 10 height 10
click at [128, 111] on div "TR [PERSON_NAME] just joined" at bounding box center [147, 113] width 275 height 30
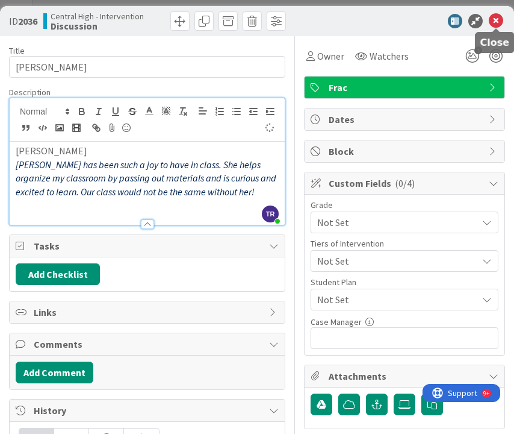
click at [500, 14] on icon at bounding box center [496, 21] width 14 height 14
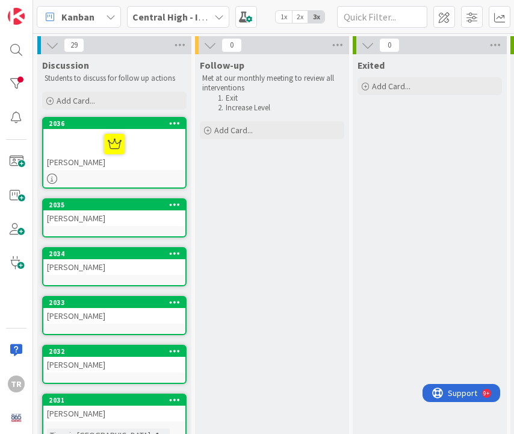
click at [119, 213] on div "[PERSON_NAME]" at bounding box center [114, 218] width 142 height 16
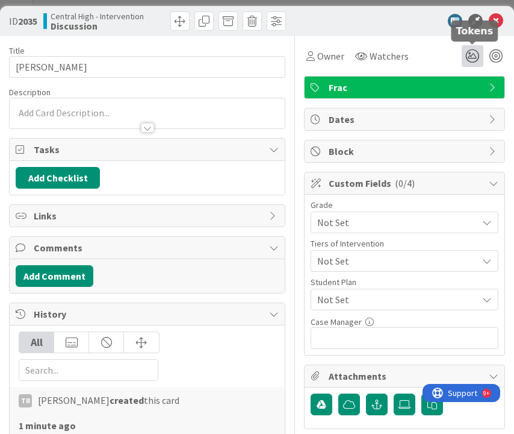
click at [475, 46] on icon at bounding box center [473, 56] width 22 height 22
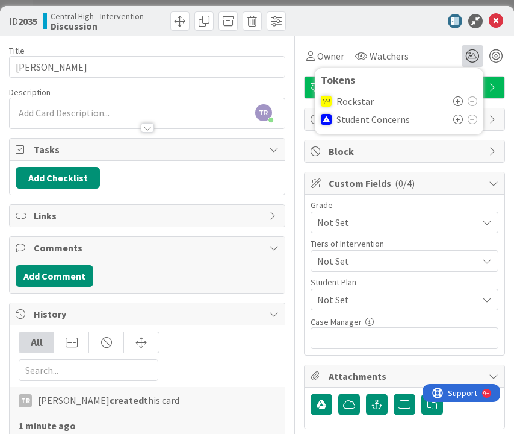
click at [460, 120] on icon at bounding box center [459, 119] width 10 height 10
click at [111, 101] on div "TR [PERSON_NAME] just joined" at bounding box center [147, 113] width 275 height 30
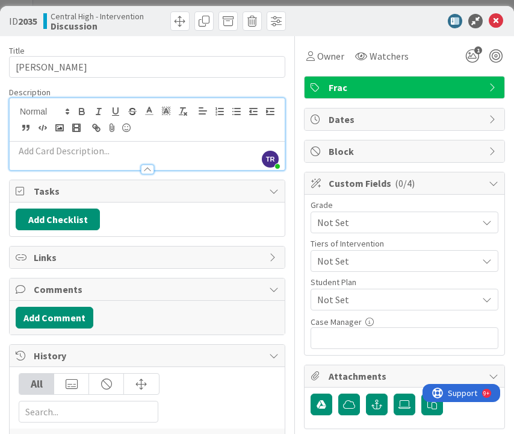
click at [85, 146] on p at bounding box center [147, 151] width 263 height 14
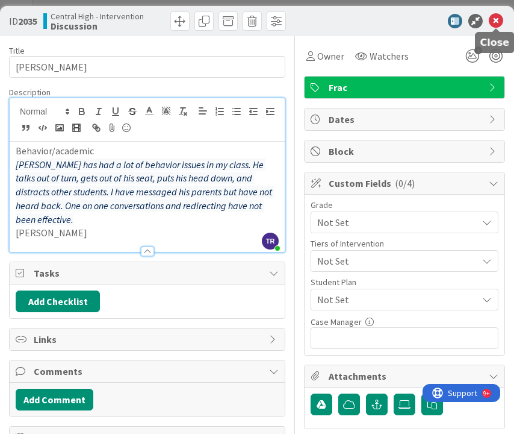
click at [499, 16] on icon at bounding box center [496, 21] width 14 height 14
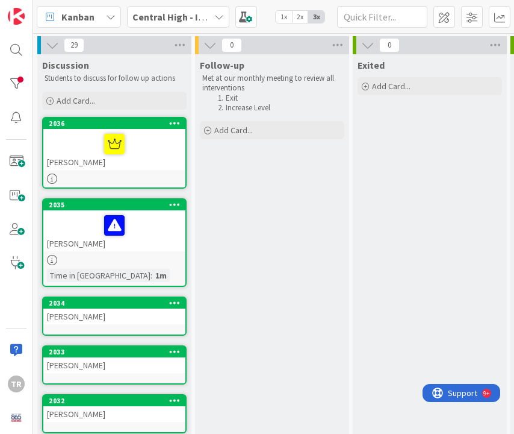
click at [115, 313] on div "[PERSON_NAME]" at bounding box center [114, 316] width 142 height 16
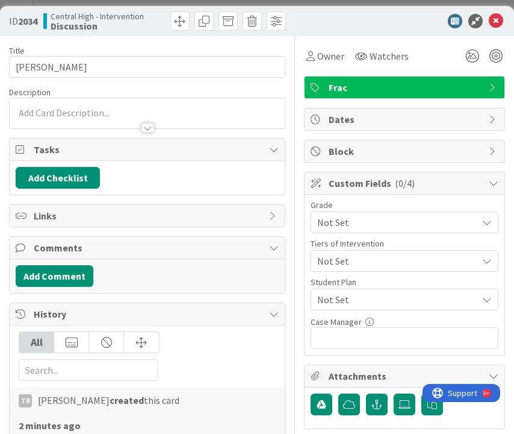
click at [105, 112] on div at bounding box center [147, 113] width 275 height 30
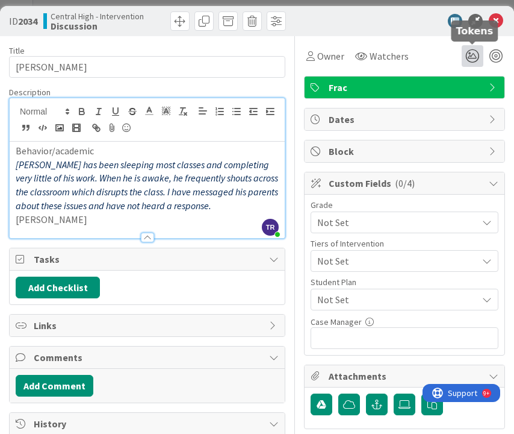
click at [466, 60] on icon at bounding box center [473, 56] width 22 height 22
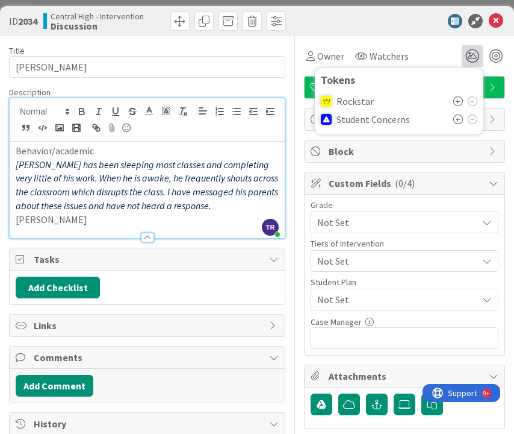
click at [461, 120] on icon at bounding box center [459, 119] width 10 height 10
click at [499, 24] on icon at bounding box center [496, 21] width 14 height 14
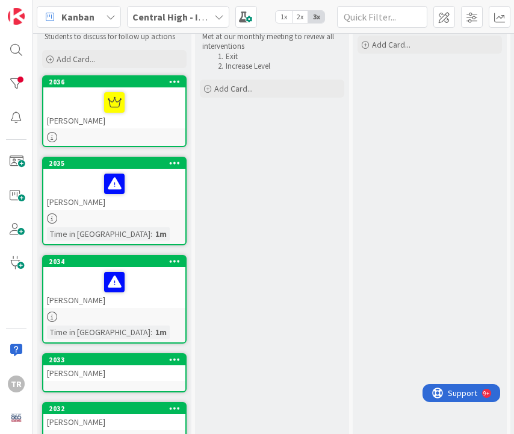
scroll to position [45, 0]
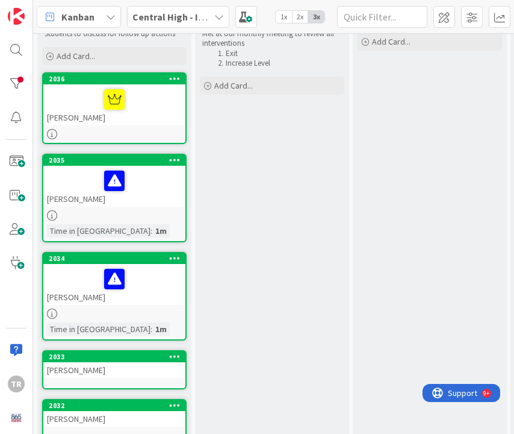
click at [96, 375] on div "[PERSON_NAME]" at bounding box center [114, 370] width 142 height 16
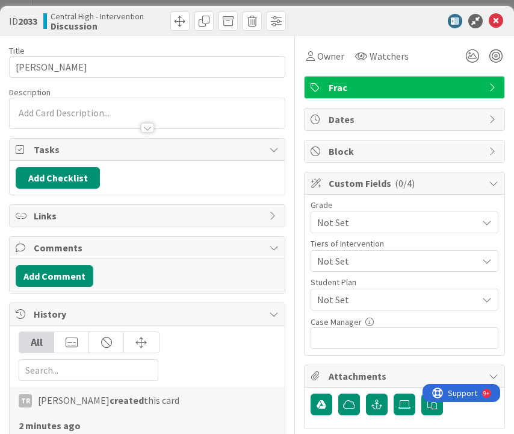
click at [90, 111] on div at bounding box center [147, 113] width 275 height 30
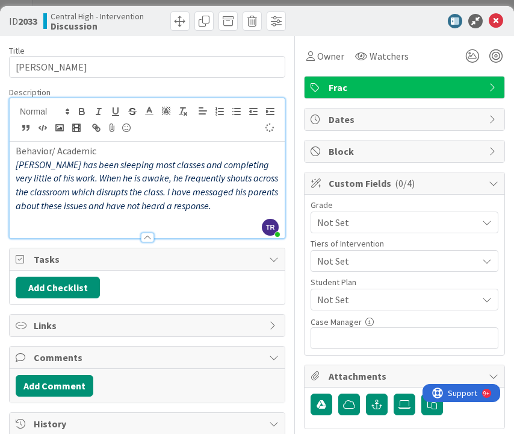
click at [92, 203] on em "[PERSON_NAME] has been sleeping most classes and completing very little of his …" at bounding box center [148, 184] width 264 height 53
click at [93, 203] on em "[PERSON_NAME] has been sleeping most classes and completing very little of his …" at bounding box center [148, 184] width 264 height 53
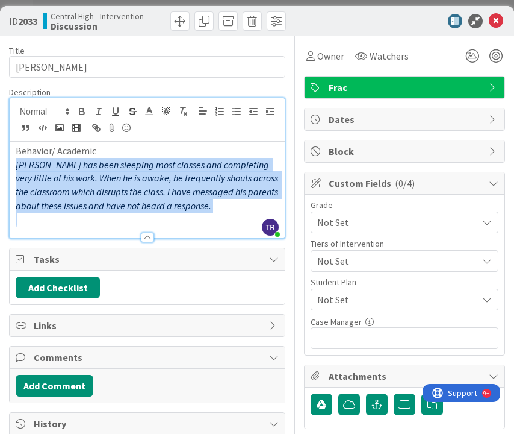
click at [93, 203] on em "[PERSON_NAME] has been sleeping most classes and completing very little of his …" at bounding box center [148, 184] width 264 height 53
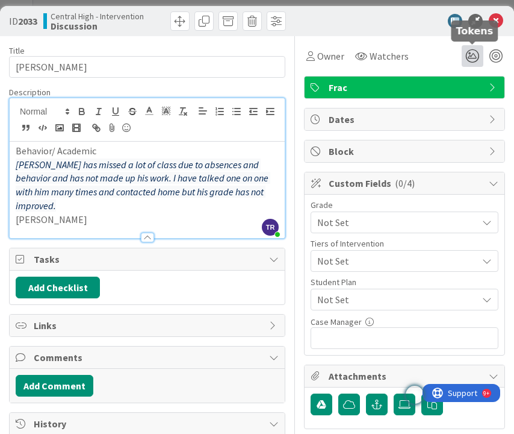
click at [474, 61] on icon at bounding box center [473, 56] width 22 height 22
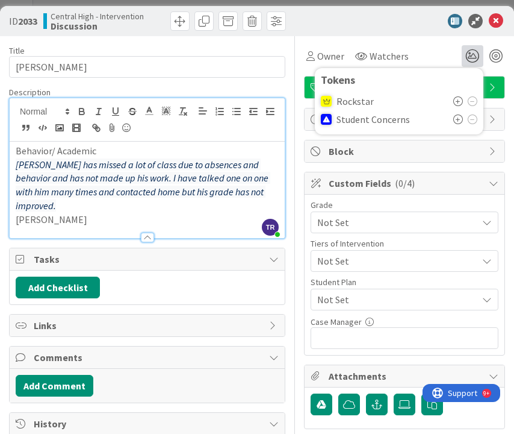
click at [455, 120] on icon at bounding box center [459, 119] width 10 height 10
click at [489, 24] on icon at bounding box center [496, 21] width 14 height 14
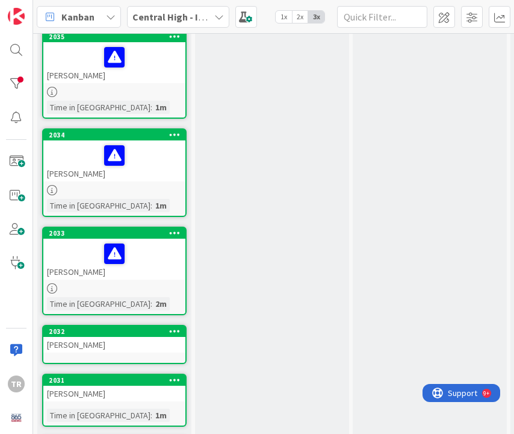
scroll to position [175, 0]
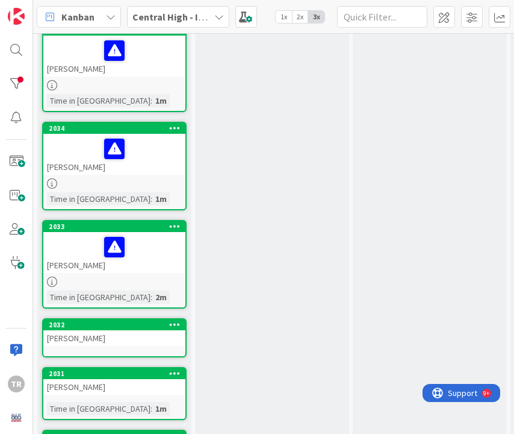
click at [107, 340] on div "[PERSON_NAME]" at bounding box center [114, 338] width 142 height 16
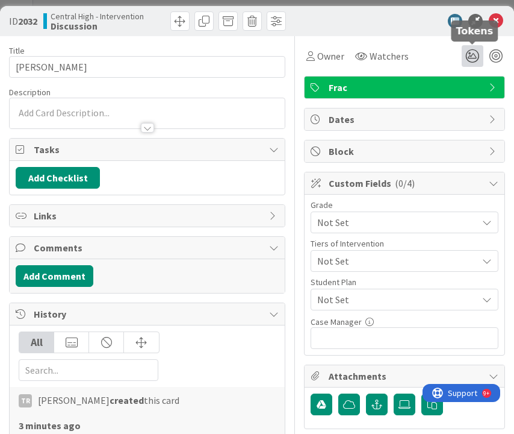
click at [474, 55] on icon at bounding box center [473, 56] width 22 height 22
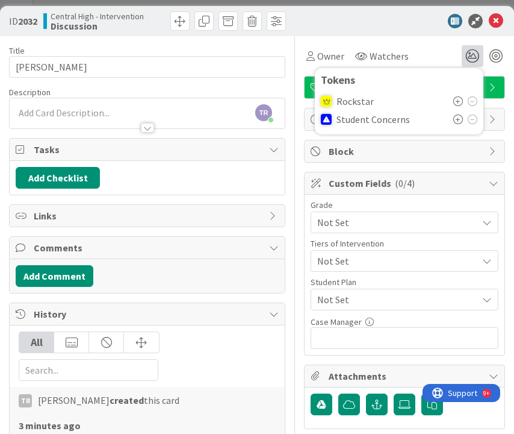
click at [461, 101] on icon at bounding box center [459, 101] width 10 height 10
click at [113, 104] on div "TR [PERSON_NAME] just joined" at bounding box center [147, 113] width 275 height 30
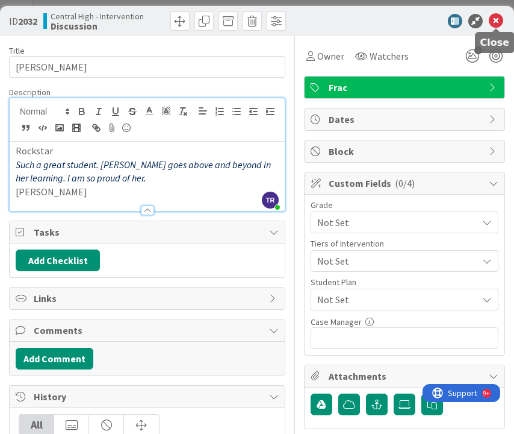
click at [498, 22] on icon at bounding box center [496, 21] width 14 height 14
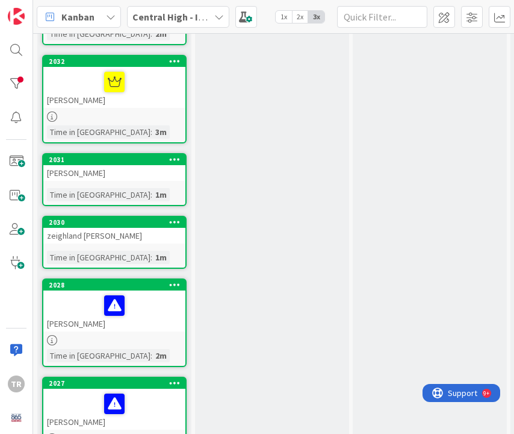
scroll to position [442, 0]
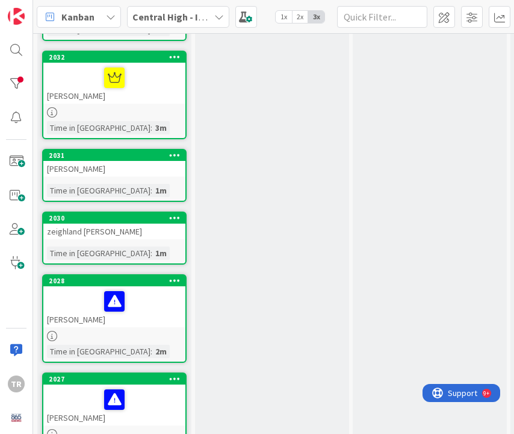
click at [113, 173] on div "[PERSON_NAME]" at bounding box center [114, 169] width 142 height 16
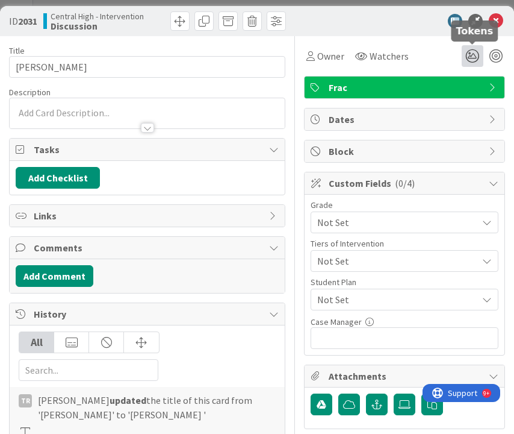
click at [466, 53] on icon at bounding box center [473, 56] width 22 height 22
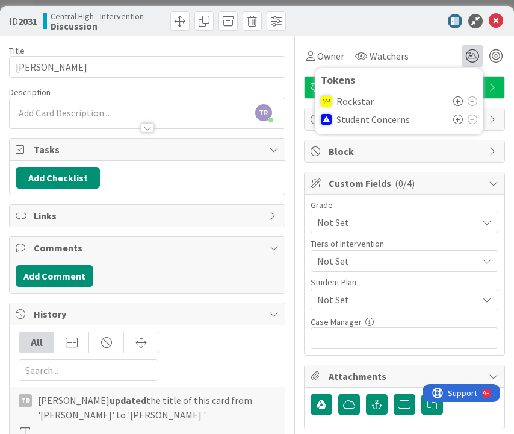
click at [458, 101] on icon at bounding box center [459, 101] width 10 height 10
click at [96, 110] on div "TR [PERSON_NAME] just joined" at bounding box center [147, 113] width 275 height 30
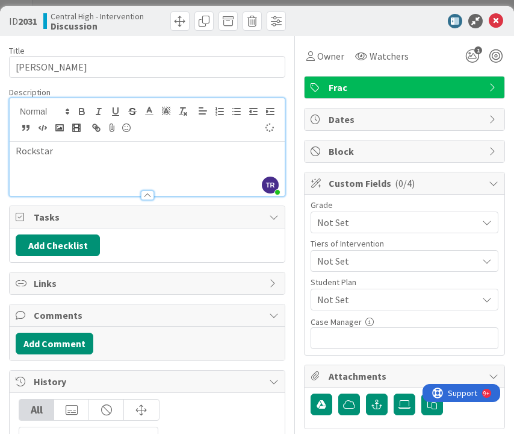
click at [37, 166] on div "Rockstar" at bounding box center [147, 169] width 275 height 54
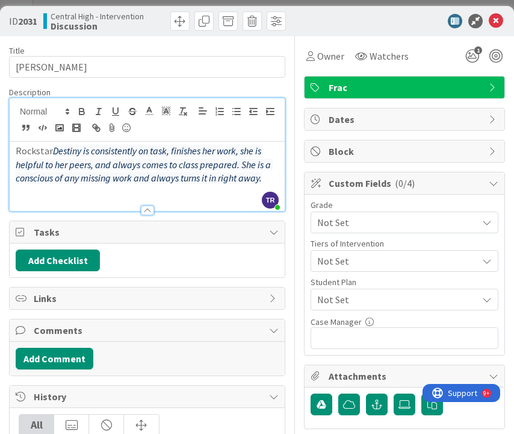
click at [52, 147] on em "Destiny is consistently on task, finishes her work, she is helpful to her peers…" at bounding box center [144, 164] width 257 height 39
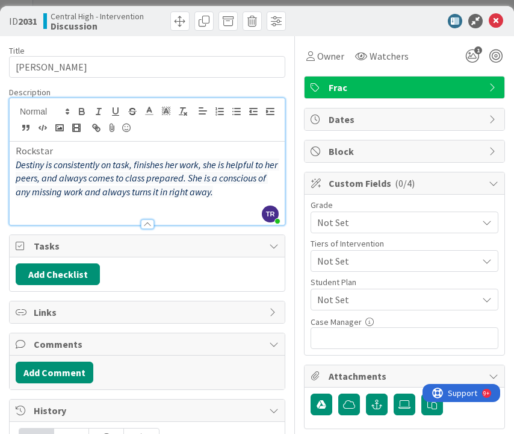
click at [50, 205] on p at bounding box center [147, 206] width 263 height 14
click at [496, 16] on icon at bounding box center [496, 21] width 14 height 14
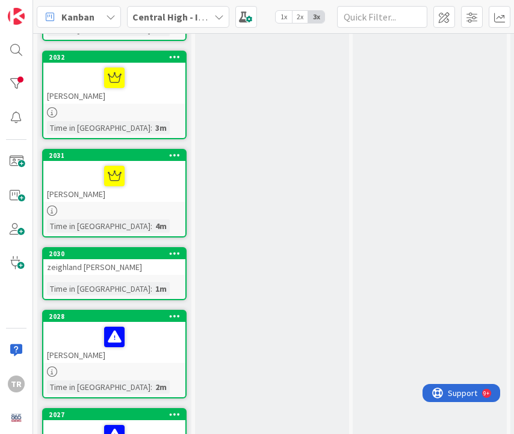
click at [124, 275] on link "2030 zeighland [PERSON_NAME] Time in [GEOGRAPHIC_DATA] : 1m" at bounding box center [114, 273] width 145 height 53
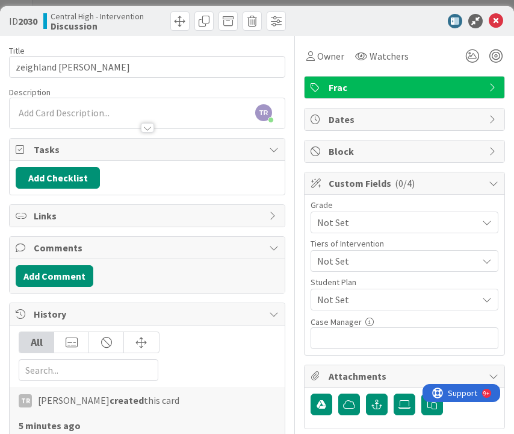
click at [42, 118] on div at bounding box center [147, 122] width 275 height 13
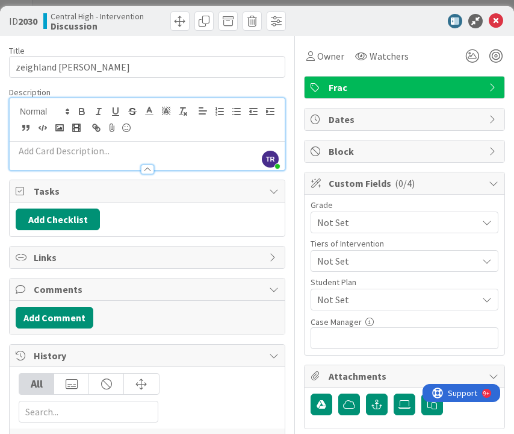
click at [46, 150] on p at bounding box center [147, 151] width 263 height 14
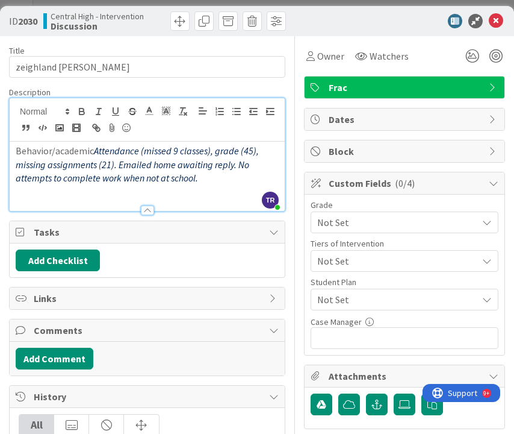
click at [97, 146] on em "Attendance (missed 9 classes), grade (45), missing assignments (21). Emailed ho…" at bounding box center [138, 164] width 245 height 39
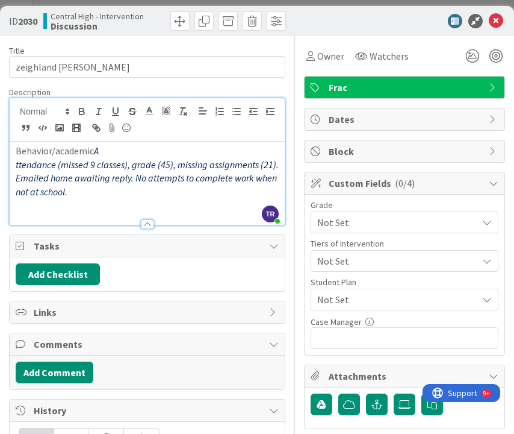
click at [69, 193] on p "ttendance (missed 9 classes), grade (45), missing assignments (21). Emailed hom…" at bounding box center [147, 178] width 263 height 41
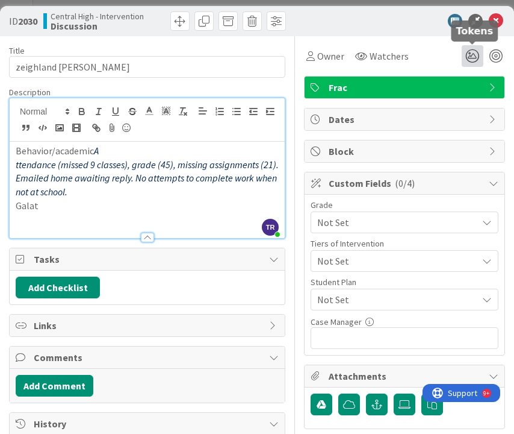
click at [471, 49] on icon at bounding box center [473, 56] width 22 height 22
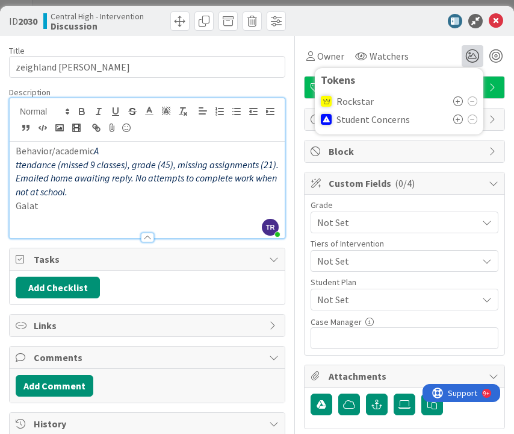
click at [460, 120] on icon at bounding box center [459, 119] width 10 height 10
click at [498, 20] on icon at bounding box center [496, 21] width 14 height 14
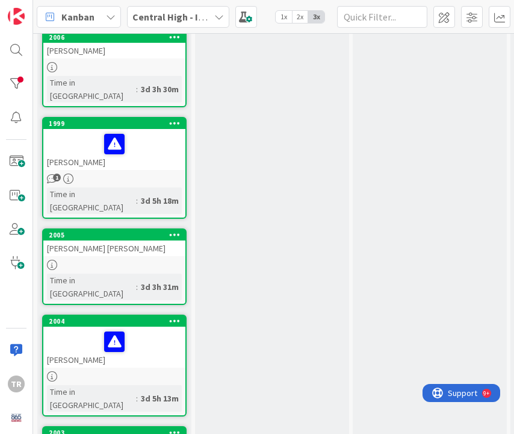
scroll to position [1345, 0]
